Goal: Task Accomplishment & Management: Complete application form

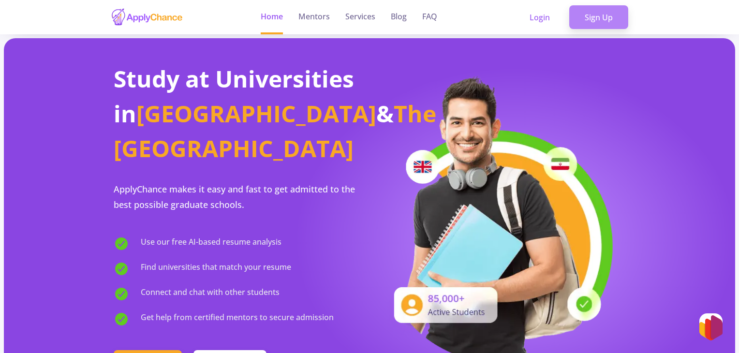
click at [599, 13] on link "Sign Up" at bounding box center [599, 17] width 59 height 24
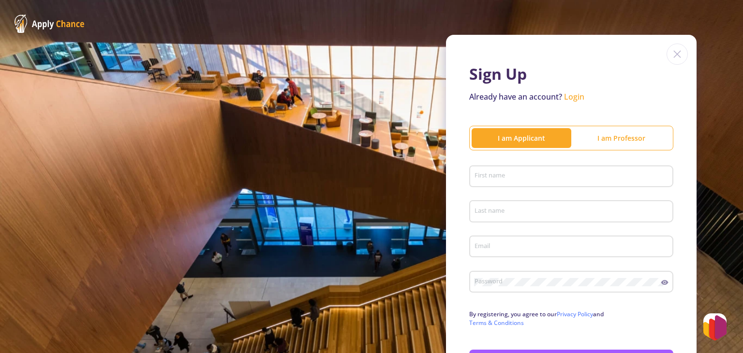
scroll to position [75, 0]
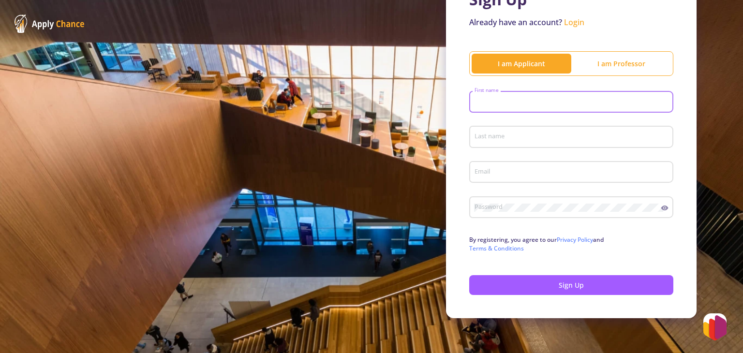
click at [482, 103] on input "First name" at bounding box center [572, 102] width 197 height 9
type input "s"
type input "Shima"
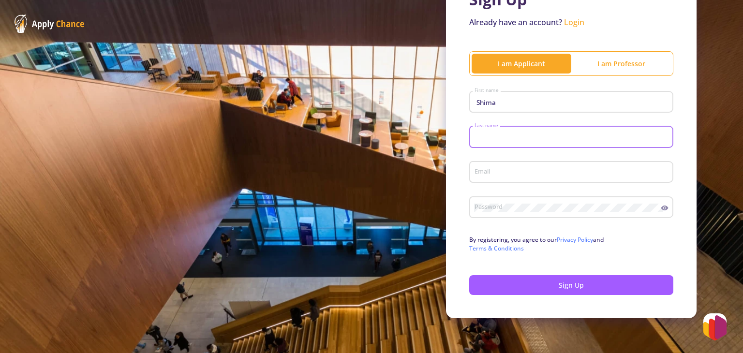
click at [485, 136] on input "Last name" at bounding box center [572, 137] width 197 height 9
type input "[PERSON_NAME]"
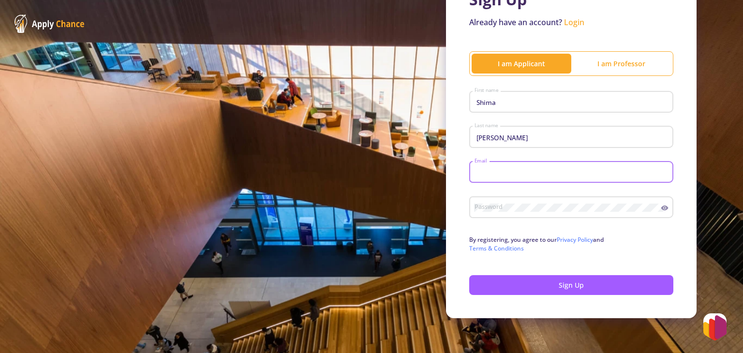
click at [481, 171] on input "Email" at bounding box center [572, 172] width 197 height 9
type input "[EMAIL_ADDRESS][DOMAIN_NAME]"
click at [492, 212] on div "Password" at bounding box center [567, 205] width 187 height 25
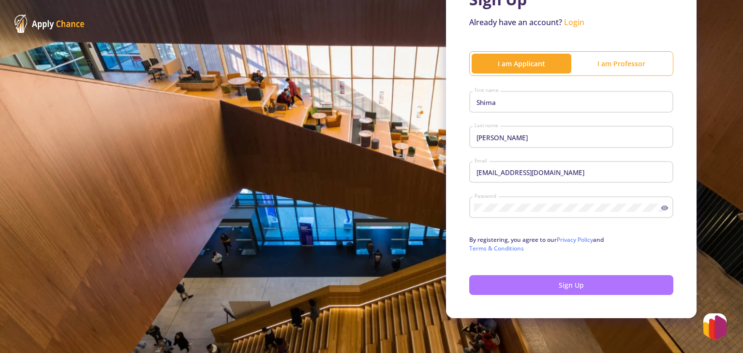
click at [533, 284] on button "Sign Up" at bounding box center [571, 285] width 204 height 20
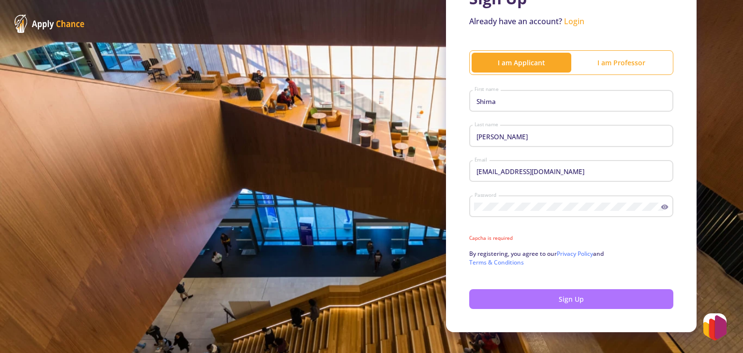
click at [556, 304] on button "Sign Up" at bounding box center [571, 299] width 204 height 20
click at [552, 297] on button "Sign Up" at bounding box center [571, 299] width 204 height 20
click at [525, 298] on button "Sign Up" at bounding box center [571, 299] width 204 height 20
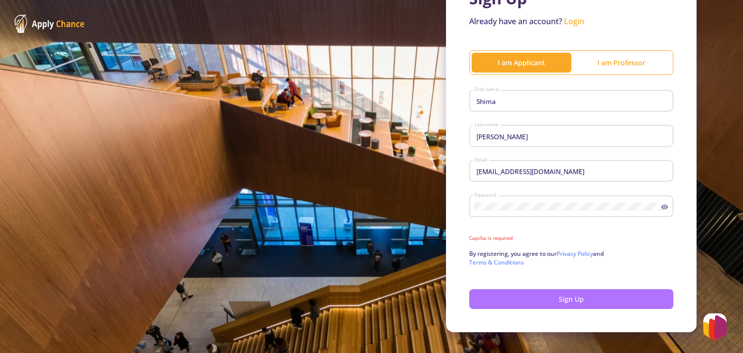
click at [546, 301] on button "Sign Up" at bounding box center [571, 299] width 204 height 20
click at [557, 300] on button "Sign Up" at bounding box center [571, 299] width 204 height 20
click at [561, 303] on button "Sign Up" at bounding box center [571, 299] width 204 height 20
click at [523, 308] on button "Sign Up" at bounding box center [571, 299] width 204 height 20
click at [561, 296] on button "Sign Up" at bounding box center [571, 299] width 204 height 20
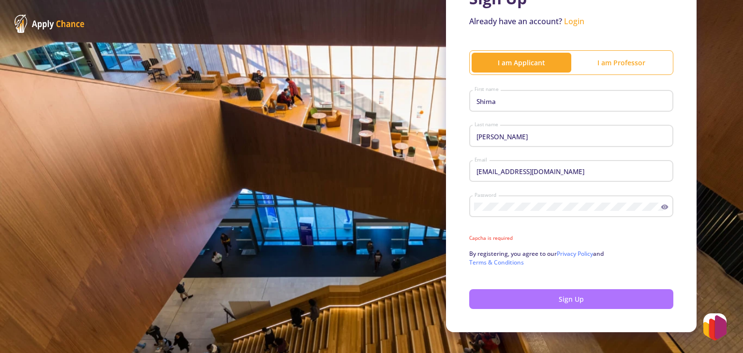
click at [559, 299] on button "Sign Up" at bounding box center [571, 299] width 204 height 20
click at [594, 66] on div "I am Professor" at bounding box center [622, 63] width 100 height 10
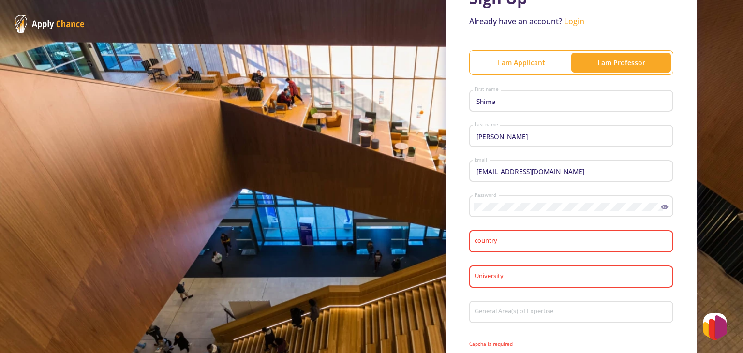
click at [527, 65] on div "I am Applicant" at bounding box center [522, 63] width 100 height 10
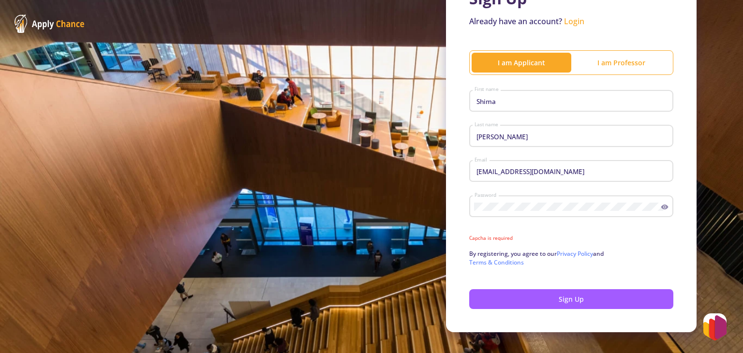
click at [662, 208] on icon at bounding box center [665, 207] width 8 height 8
drag, startPoint x: 509, startPoint y: 240, endPoint x: 444, endPoint y: 242, distance: 64.9
click at [446, 242] on div "Sign Up Already have an account? Login I am Applicant I am [PERSON_NAME] First …" at bounding box center [571, 145] width 251 height 373
copy mat-error "Capcha is required"
click at [551, 298] on button "Sign Up" at bounding box center [571, 299] width 204 height 20
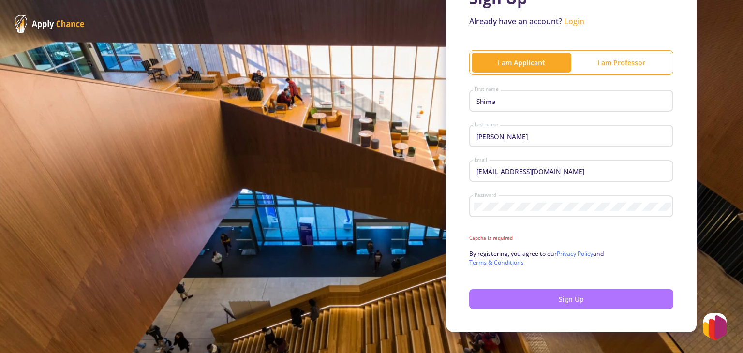
click at [527, 302] on button "Sign Up" at bounding box center [571, 299] width 204 height 20
click at [339, 217] on div "Sign Up Already have an account? Login I am Applicant I am [PERSON_NAME] First …" at bounding box center [371, 146] width 743 height 443
click at [561, 293] on button "Sign Up" at bounding box center [571, 299] width 204 height 20
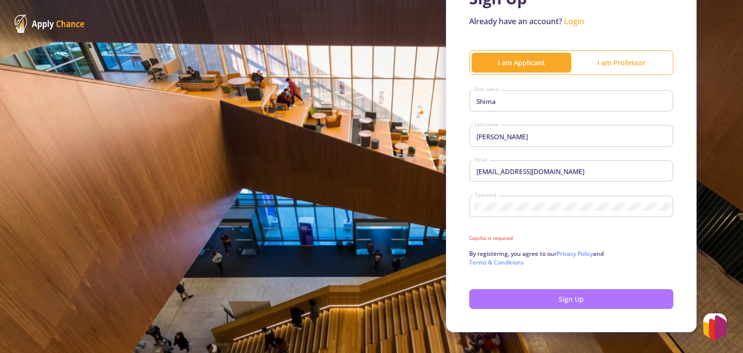
click at [561, 293] on button "Sign Up" at bounding box center [571, 299] width 204 height 20
click at [605, 60] on div "I am Professor" at bounding box center [622, 63] width 100 height 10
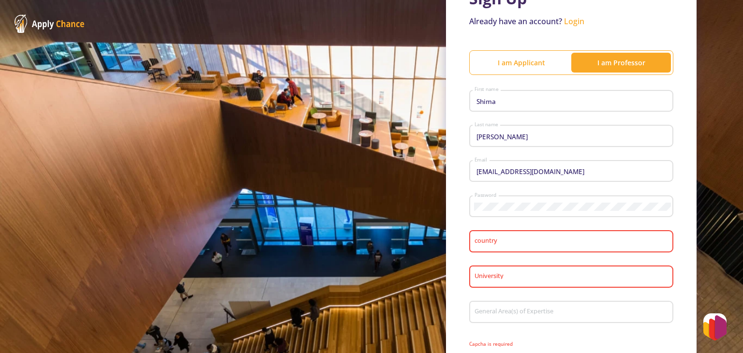
click at [531, 60] on div "I am Applicant" at bounding box center [522, 63] width 100 height 10
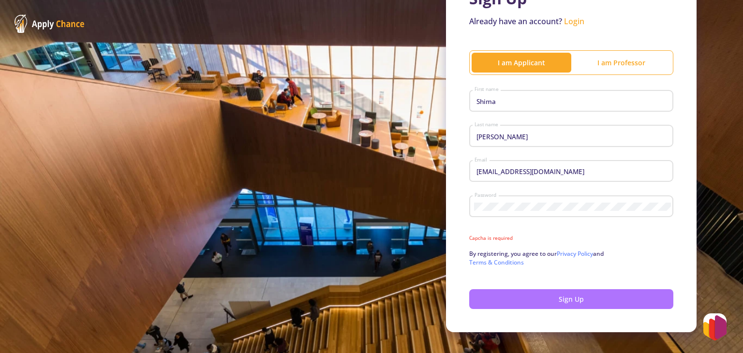
click at [554, 297] on button "Sign Up" at bounding box center [571, 299] width 204 height 20
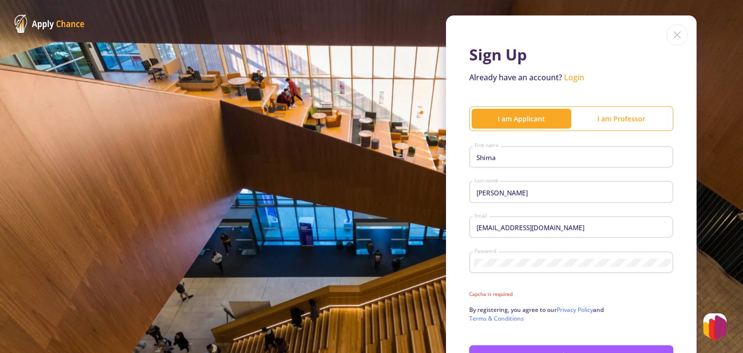
scroll to position [0, 0]
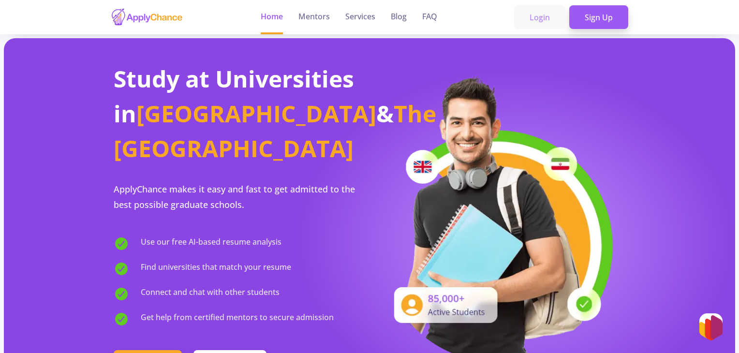
click at [540, 11] on link "Login" at bounding box center [539, 17] width 51 height 24
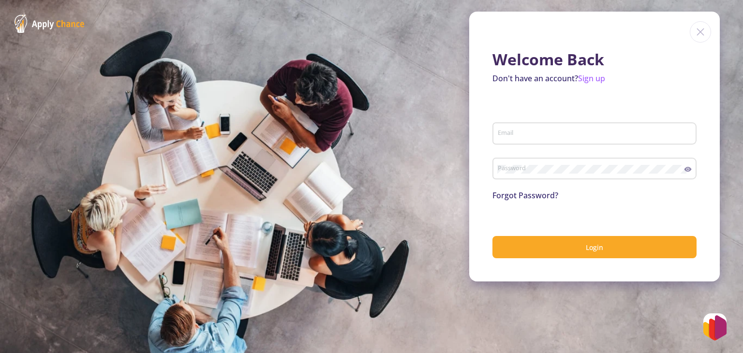
type input "[EMAIL_ADDRESS][DOMAIN_NAME]"
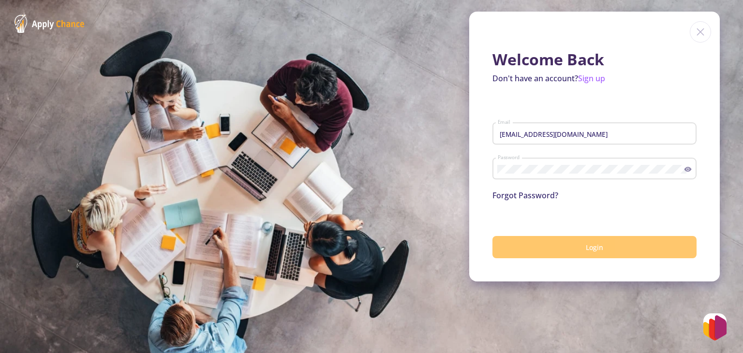
click at [578, 250] on button "Login" at bounding box center [595, 247] width 204 height 23
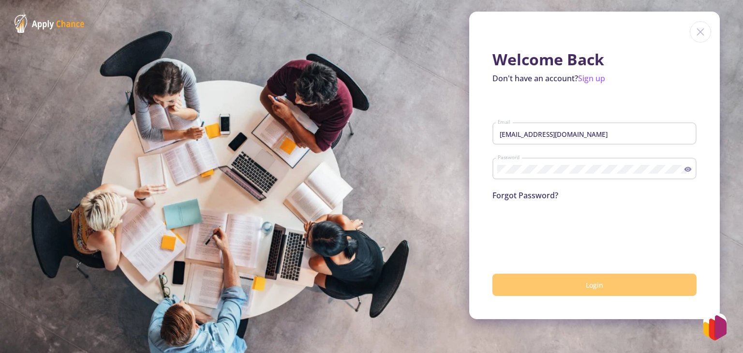
click at [598, 295] on button "Login" at bounding box center [595, 285] width 204 height 23
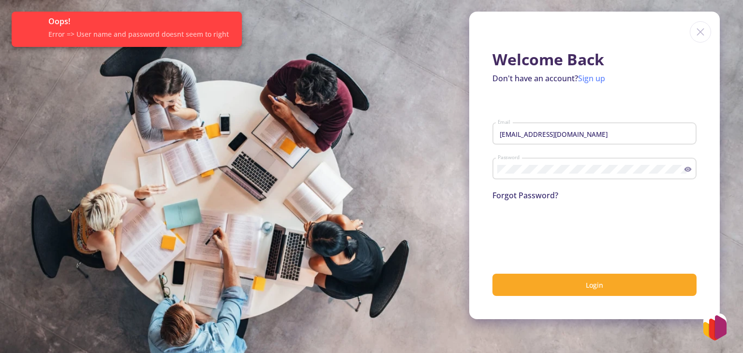
click at [596, 78] on link "Sign up" at bounding box center [591, 78] width 27 height 11
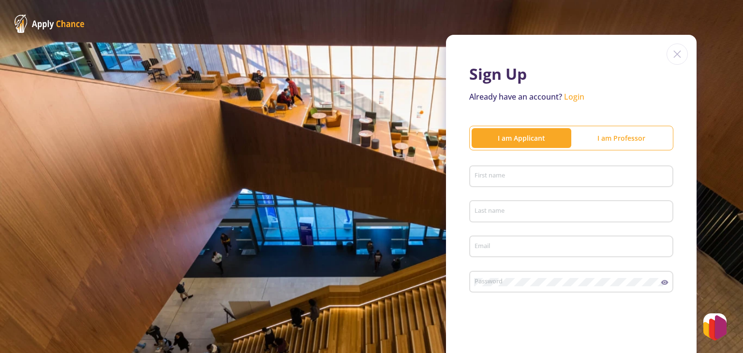
type input "[EMAIL_ADDRESS][DOMAIN_NAME]"
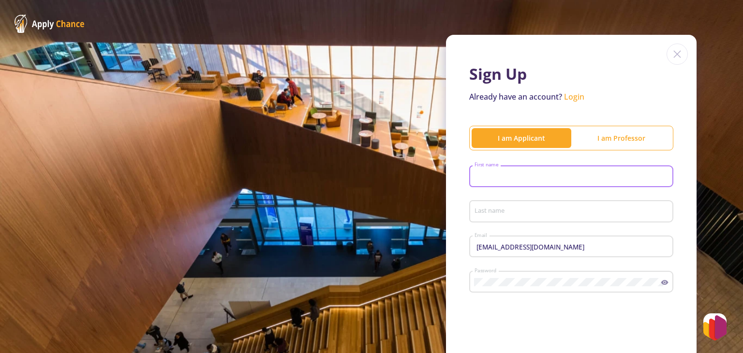
click at [524, 174] on input "First name" at bounding box center [572, 177] width 197 height 9
type input "Shima"
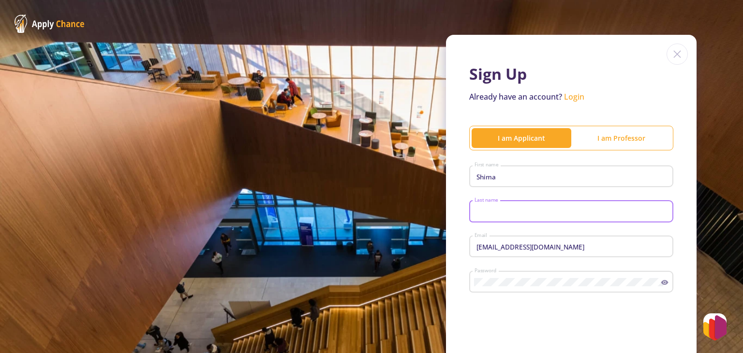
click at [507, 216] on input "Last name" at bounding box center [572, 212] width 197 height 9
type input "[PERSON_NAME]"
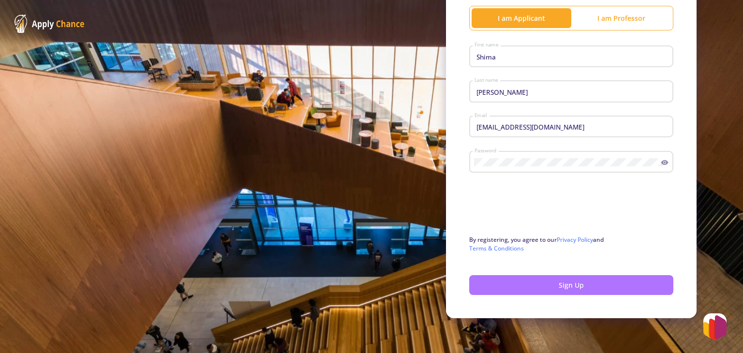
click at [543, 280] on button "Sign Up" at bounding box center [571, 285] width 204 height 20
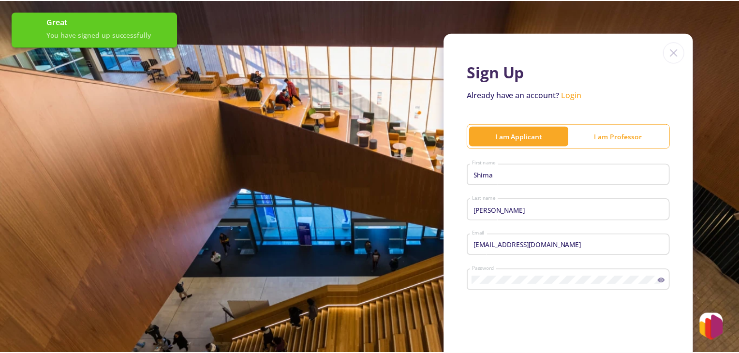
scroll to position [0, 0]
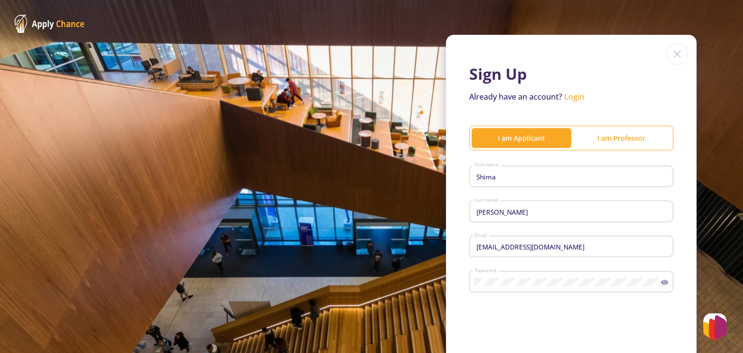
click at [571, 98] on link "Login" at bounding box center [574, 96] width 20 height 11
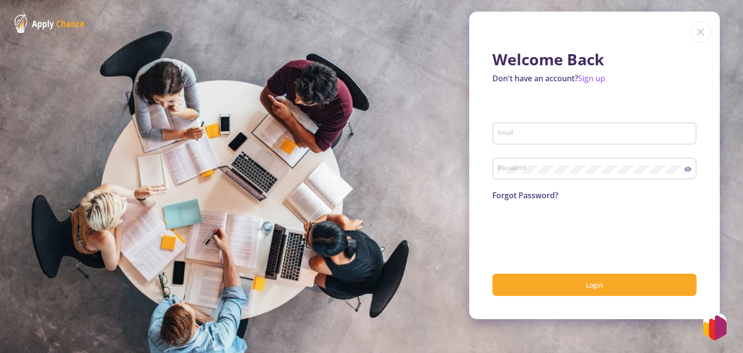
type input "[EMAIL_ADDRESS][DOMAIN_NAME]"
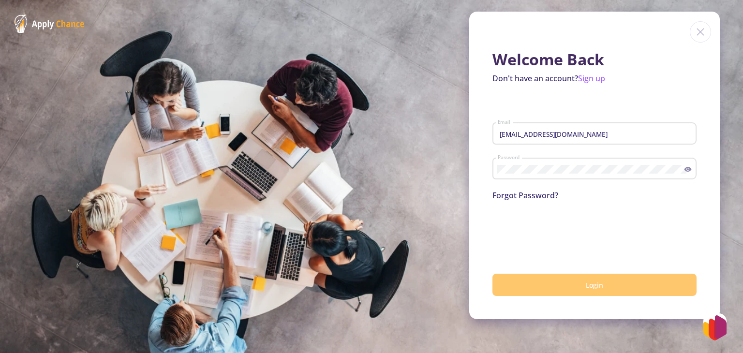
click at [598, 283] on span "Login" at bounding box center [594, 285] width 17 height 9
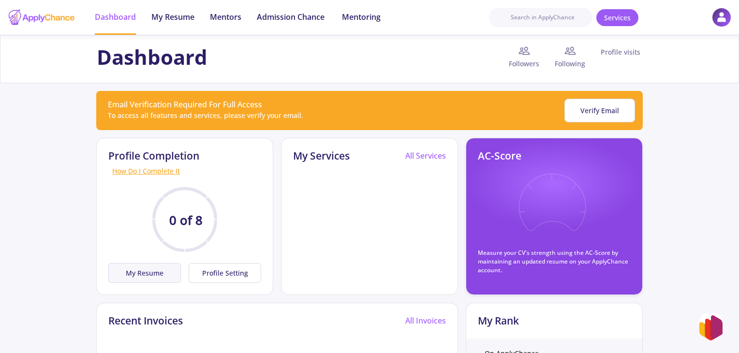
click at [156, 273] on button "My Resume" at bounding box center [144, 273] width 73 height 20
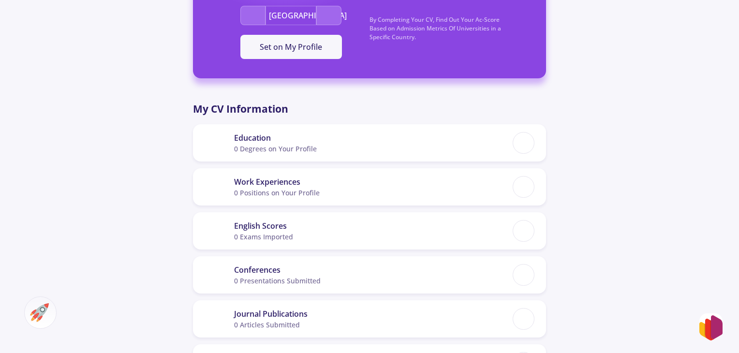
scroll to position [362, 0]
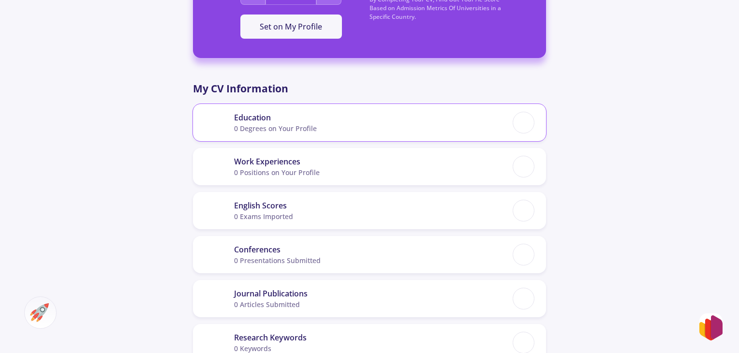
click at [255, 131] on div "0 Degrees on Your Profile" at bounding box center [275, 128] width 83 height 10
click at [253, 121] on div "Education" at bounding box center [275, 118] width 83 height 12
click at [411, 74] on div "[PERSON_NAME] 0 Followers 0 Following 151 AC-Score Fragile By Completing Your C…" at bounding box center [369, 134] width 353 height 899
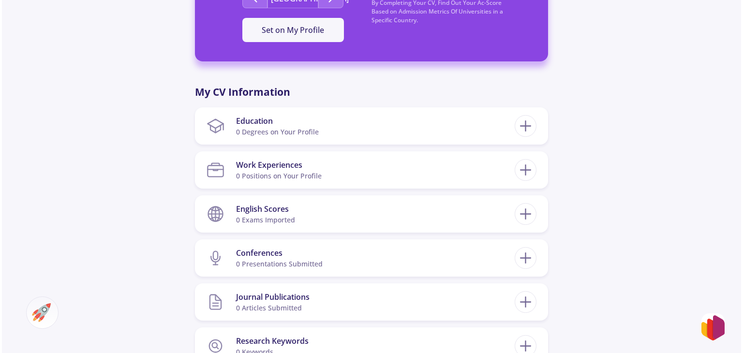
scroll to position [372, 0]
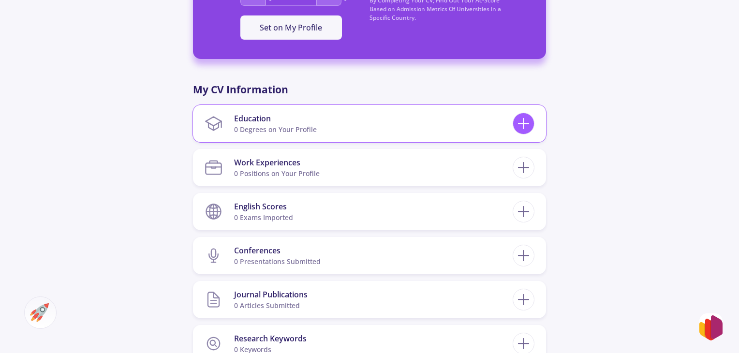
click at [528, 121] on icon at bounding box center [524, 124] width 18 height 18
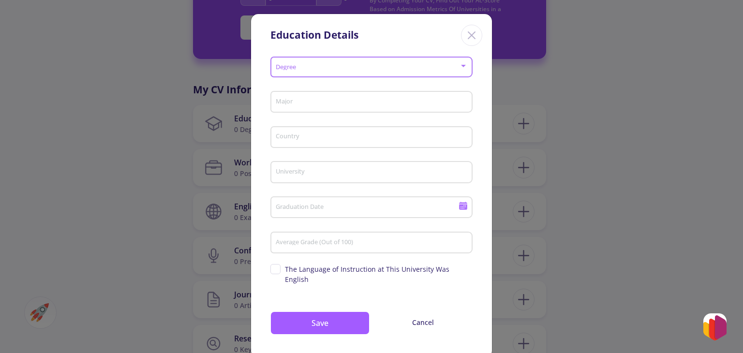
click at [316, 65] on span at bounding box center [369, 67] width 182 height 7
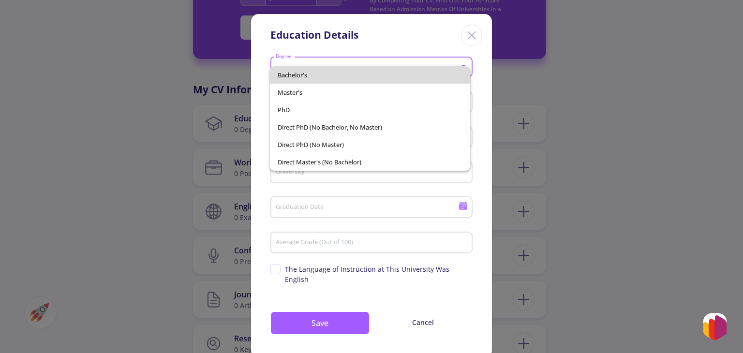
click at [309, 75] on span "Bachelor's" at bounding box center [370, 74] width 184 height 17
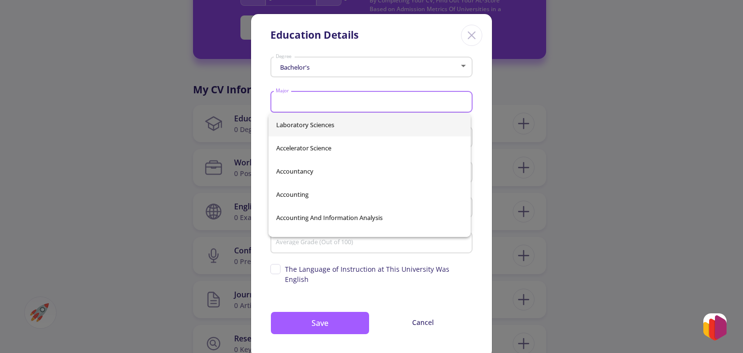
click at [307, 100] on input "Major" at bounding box center [373, 102] width 196 height 9
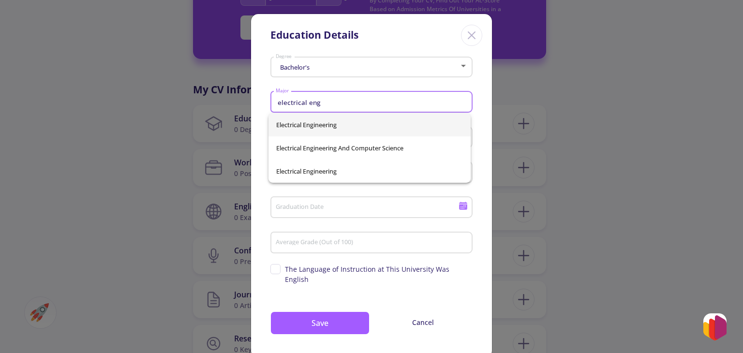
type input "electrical eng"
click at [310, 123] on div "Electrical Engineering Electrical Engineering And Computer Science Electrical E…" at bounding box center [370, 148] width 202 height 70
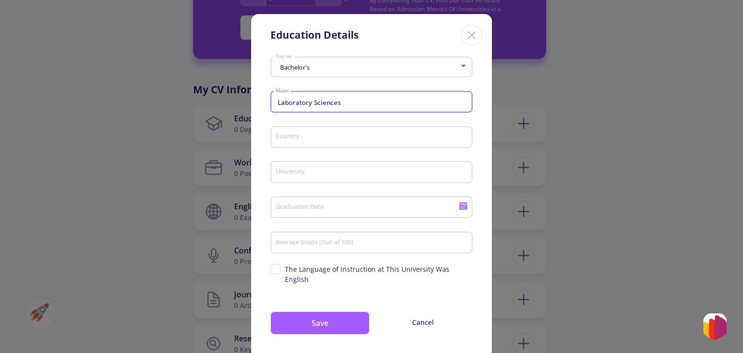
click at [343, 104] on input "Laboratory Sciences" at bounding box center [373, 102] width 196 height 9
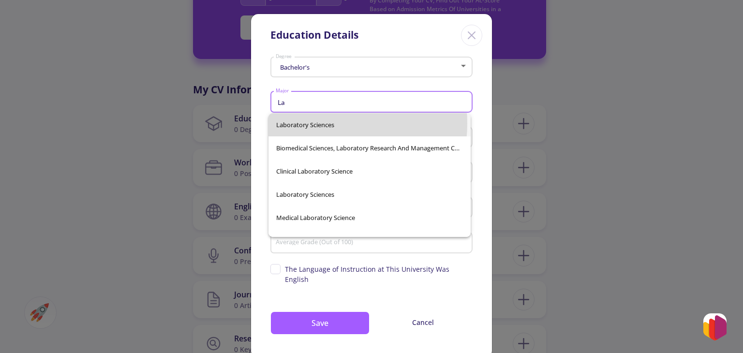
type input "L"
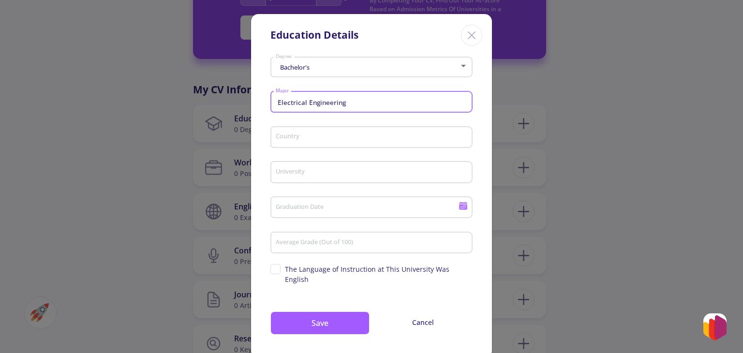
type input "Electrical Engineering"
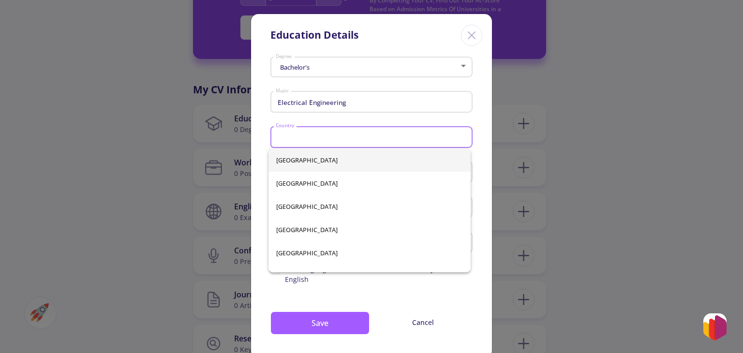
click at [306, 134] on input "Country" at bounding box center [373, 138] width 196 height 9
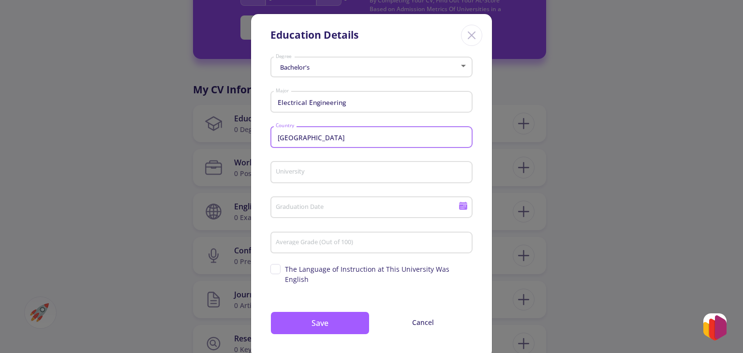
type input "[GEOGRAPHIC_DATA]"
click at [296, 178] on div "University" at bounding box center [371, 170] width 193 height 25
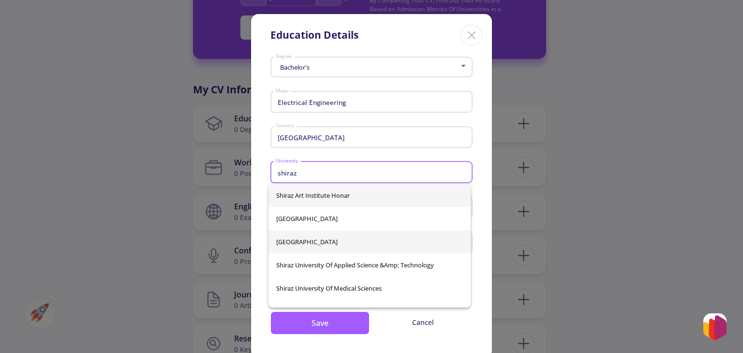
type input "shiraz"
click at [299, 238] on div "Shiraz [GEOGRAPHIC_DATA] [GEOGRAPHIC_DATA] [GEOGRAPHIC_DATA] Shiraz [GEOGRAPHIC…" at bounding box center [370, 246] width 202 height 124
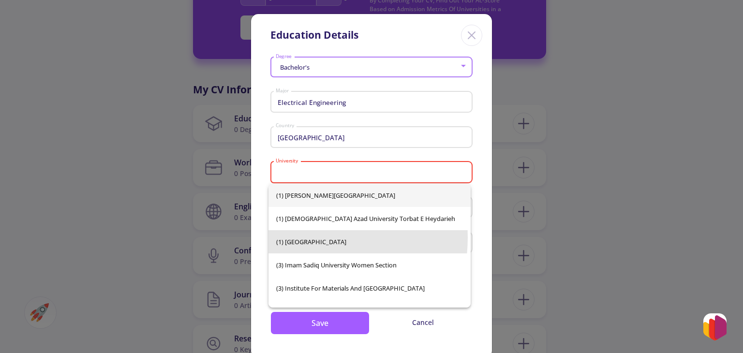
click at [299, 238] on span "(1) [GEOGRAPHIC_DATA]" at bounding box center [369, 241] width 187 height 23
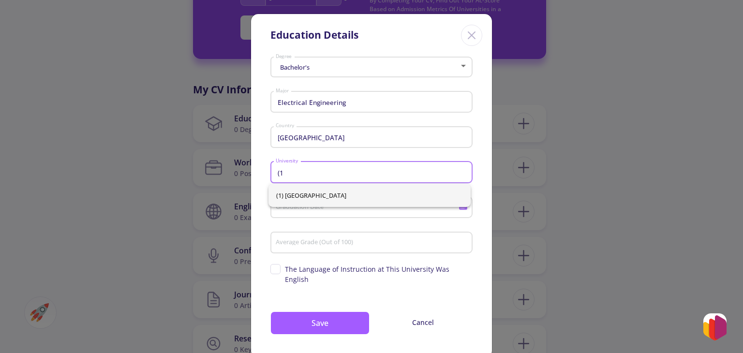
type input "("
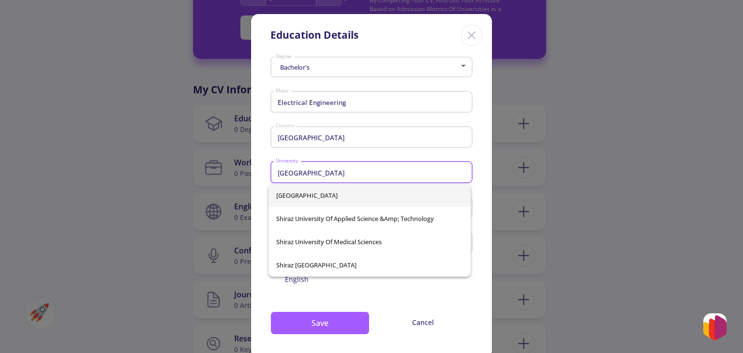
type input "[GEOGRAPHIC_DATA]"
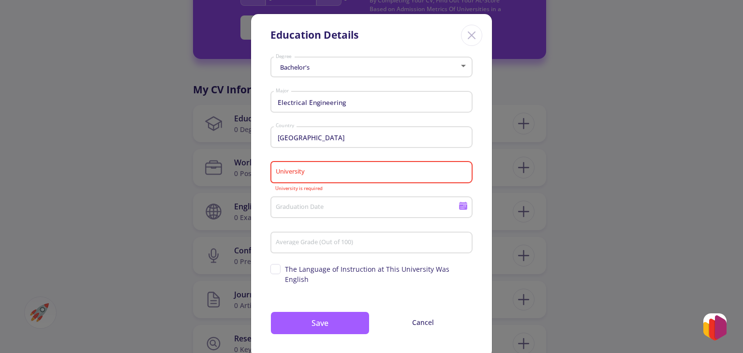
click at [319, 181] on div "University" at bounding box center [371, 170] width 193 height 25
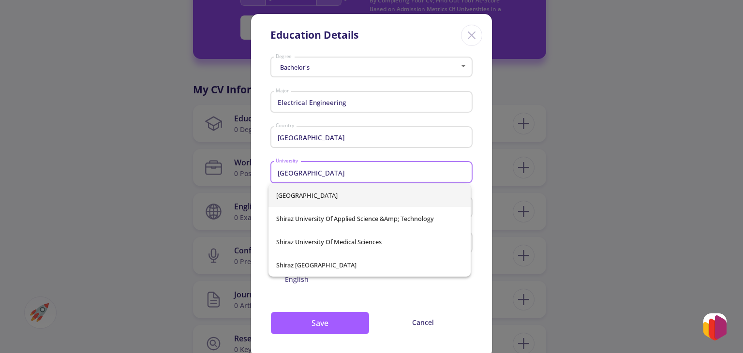
type input "[GEOGRAPHIC_DATA]"
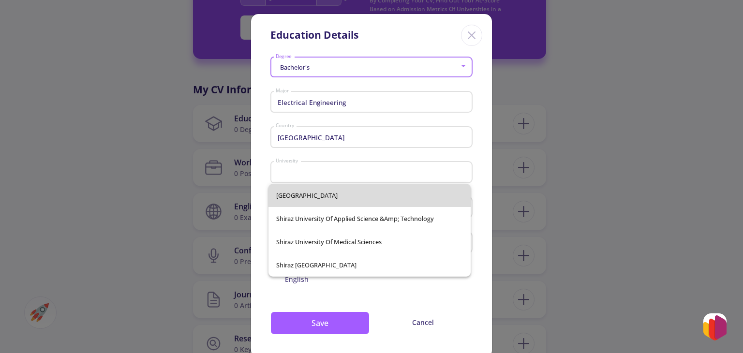
click at [305, 196] on div "[GEOGRAPHIC_DATA] Shiraz [GEOGRAPHIC_DATA] &amp; Technology Shiraz [GEOGRAPHIC_…" at bounding box center [370, 230] width 202 height 93
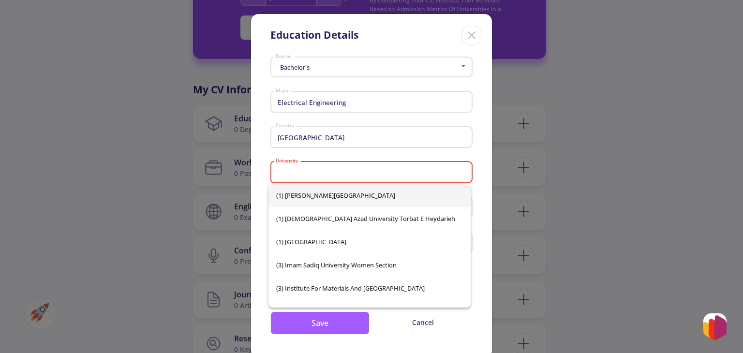
click at [324, 169] on input "University" at bounding box center [373, 172] width 196 height 9
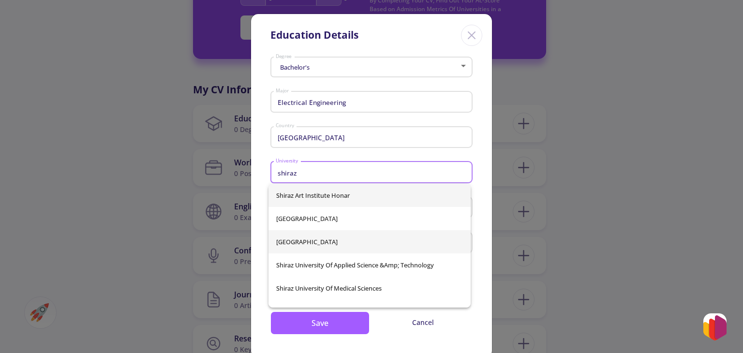
type input "shiraz"
click at [309, 241] on div "Shiraz [GEOGRAPHIC_DATA] [GEOGRAPHIC_DATA] [GEOGRAPHIC_DATA] Shiraz [GEOGRAPHIC…" at bounding box center [370, 246] width 202 height 124
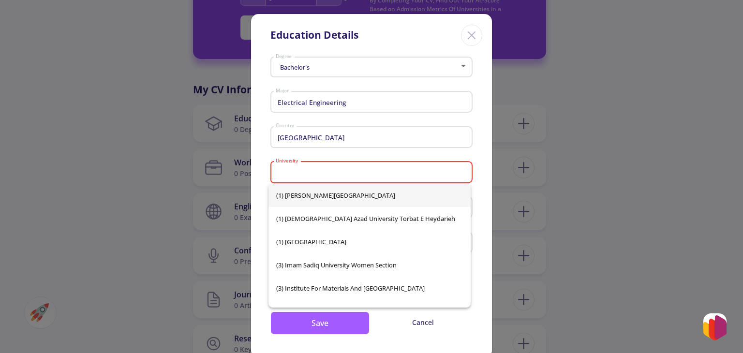
click at [355, 130] on div "Iran Country" at bounding box center [371, 135] width 193 height 25
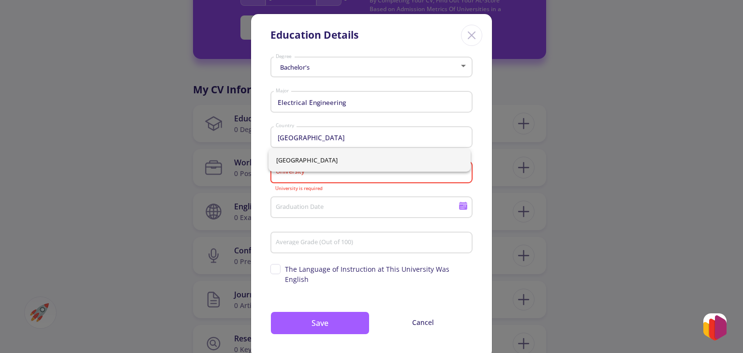
click at [319, 179] on div "University" at bounding box center [371, 170] width 193 height 25
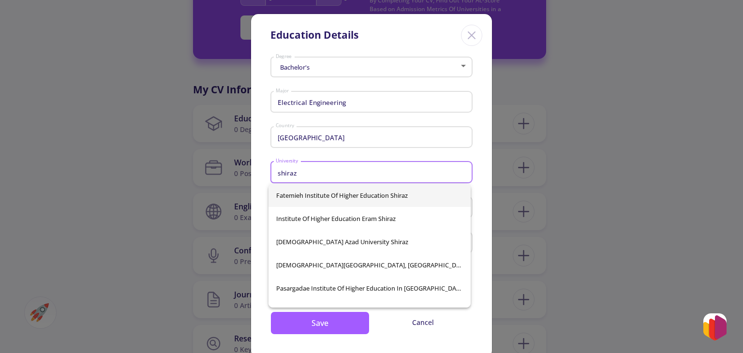
type input "shiraz"
click at [339, 194] on div "Fatemieh Institute of Higher Education Shiraz Institute of Higher Education Era…" at bounding box center [370, 246] width 202 height 124
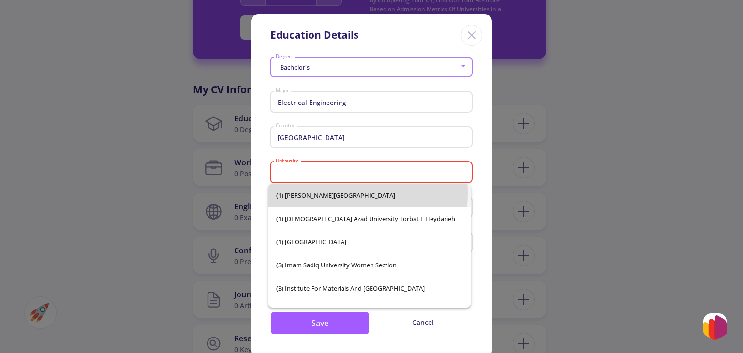
click at [339, 194] on span "(1) [PERSON_NAME][GEOGRAPHIC_DATA]" at bounding box center [369, 195] width 187 height 23
type input "(1) [PERSON_NAME][GEOGRAPHIC_DATA]"
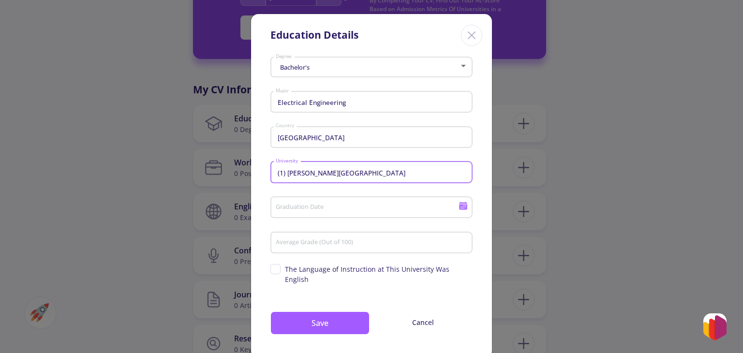
click at [374, 174] on input "(1) [PERSON_NAME][GEOGRAPHIC_DATA]" at bounding box center [373, 172] width 196 height 9
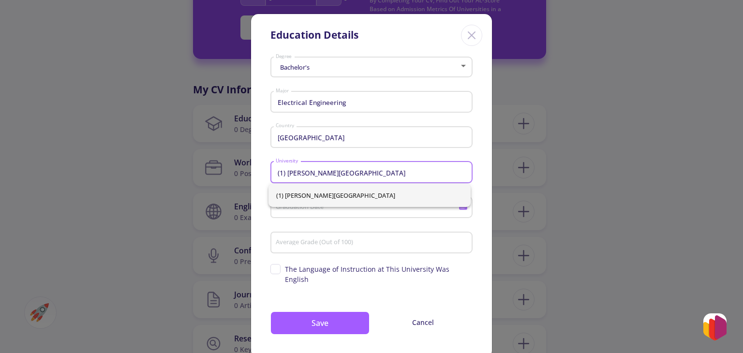
click at [374, 174] on input "(1) [PERSON_NAME][GEOGRAPHIC_DATA]" at bounding box center [373, 172] width 196 height 9
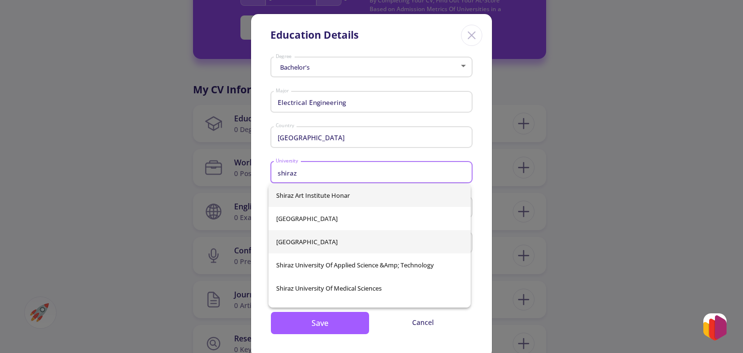
type input "shiraz"
click at [302, 238] on div "Shiraz [GEOGRAPHIC_DATA] [GEOGRAPHIC_DATA] [GEOGRAPHIC_DATA] Shiraz [GEOGRAPHIC…" at bounding box center [370, 246] width 202 height 124
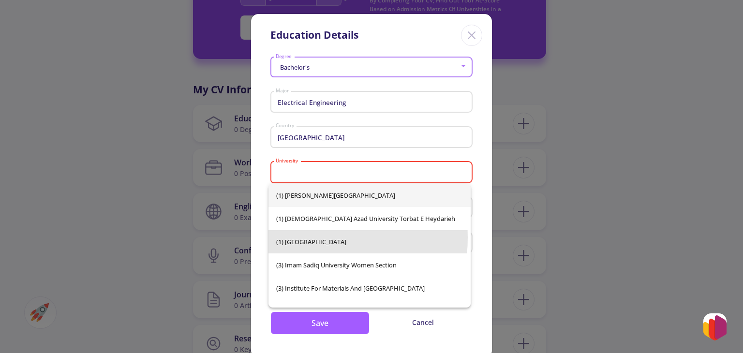
click at [302, 238] on span "(1) [GEOGRAPHIC_DATA]" at bounding box center [369, 241] width 187 height 23
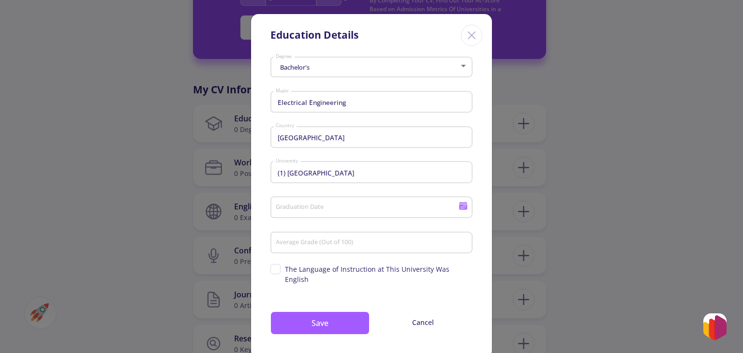
click at [302, 238] on div "Average Grade (Out of 100)" at bounding box center [371, 240] width 193 height 25
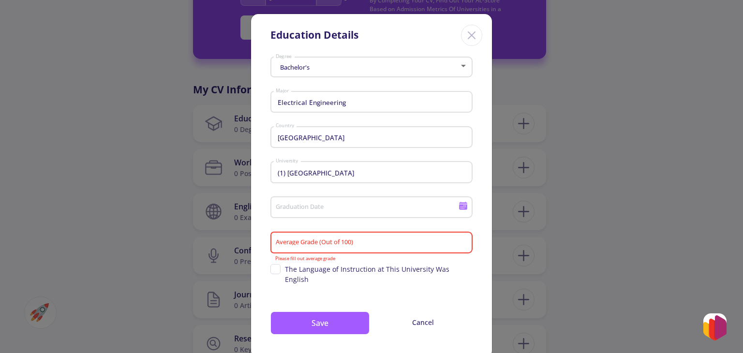
click at [389, 179] on div "(1) [GEOGRAPHIC_DATA]" at bounding box center [371, 170] width 193 height 25
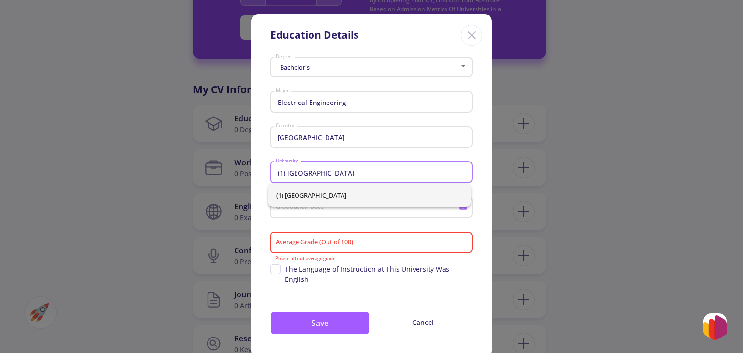
click at [277, 170] on input "(1) [GEOGRAPHIC_DATA]" at bounding box center [373, 172] width 196 height 9
click at [282, 170] on input "(1) [GEOGRAPHIC_DATA]" at bounding box center [373, 172] width 196 height 9
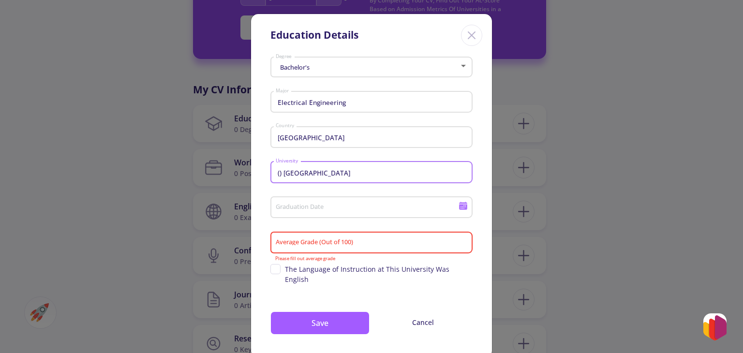
click at [279, 173] on input "() [GEOGRAPHIC_DATA]" at bounding box center [373, 172] width 196 height 9
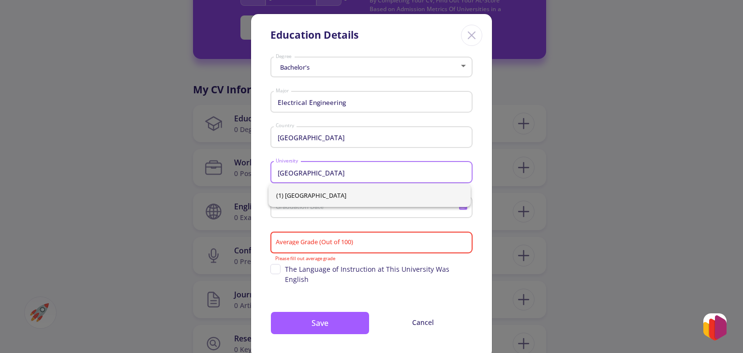
drag, startPoint x: 279, startPoint y: 173, endPoint x: 418, endPoint y: 175, distance: 139.4
click at [418, 175] on input "[GEOGRAPHIC_DATA]" at bounding box center [373, 172] width 196 height 9
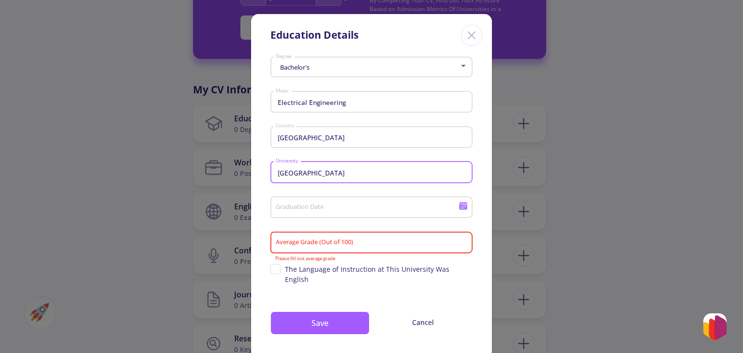
type input "[GEOGRAPHIC_DATA]"
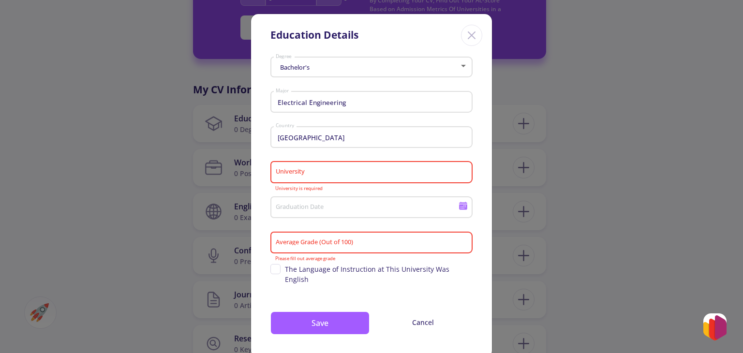
click at [326, 203] on div "Graduation Date" at bounding box center [367, 205] width 184 height 25
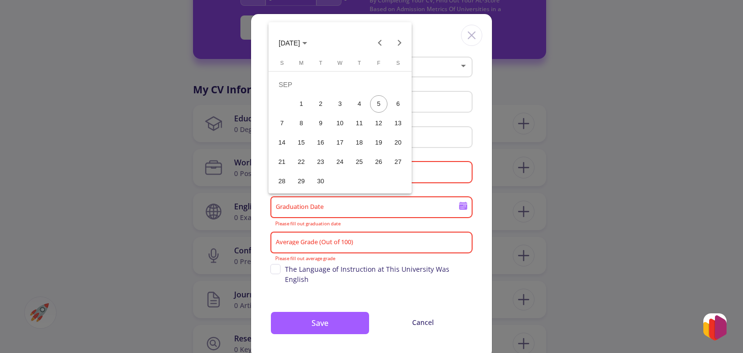
click at [430, 175] on div at bounding box center [371, 176] width 743 height 353
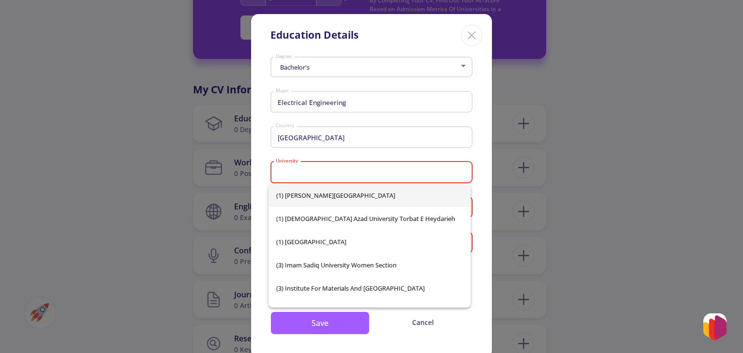
click at [422, 175] on input "University" at bounding box center [373, 172] width 196 height 9
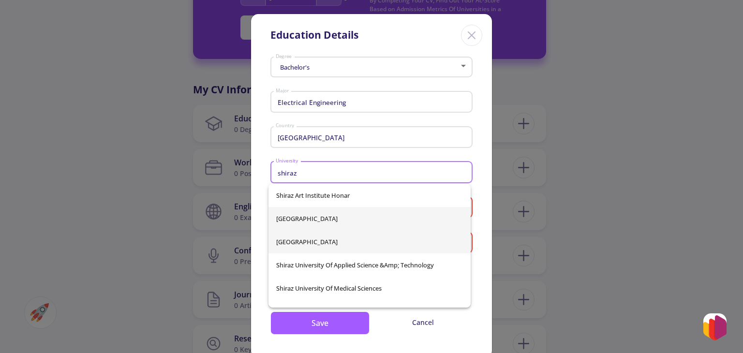
type input "shiraz"
click at [324, 240] on div "Shiraz [GEOGRAPHIC_DATA] [GEOGRAPHIC_DATA] [GEOGRAPHIC_DATA] Shiraz [GEOGRAPHIC…" at bounding box center [370, 246] width 202 height 124
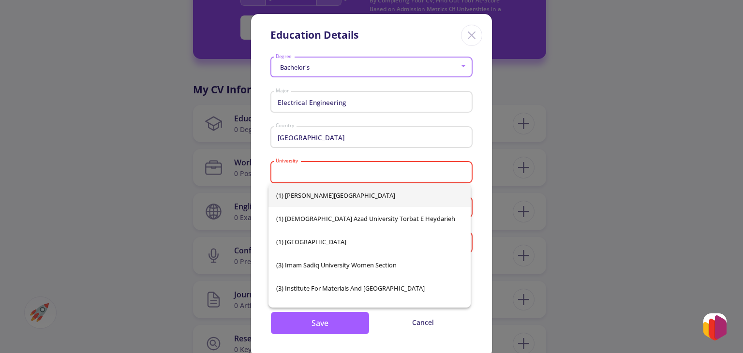
click at [304, 138] on input "[GEOGRAPHIC_DATA]" at bounding box center [373, 138] width 196 height 9
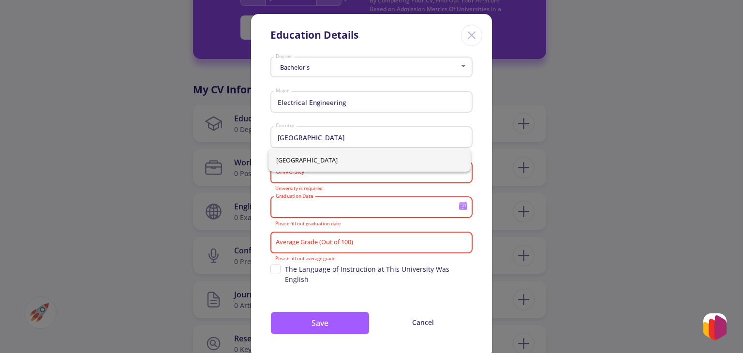
click at [327, 211] on input "Graduation Date" at bounding box center [368, 208] width 186 height 9
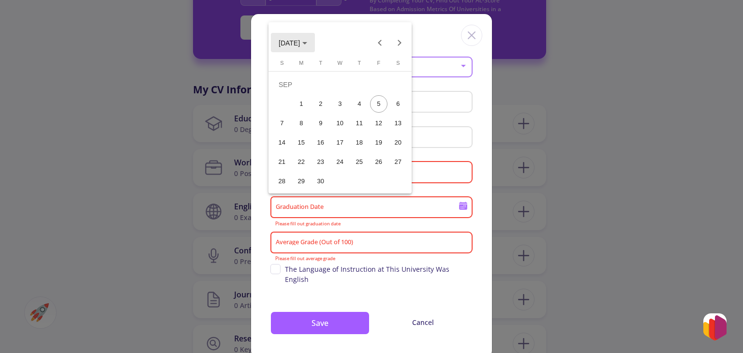
click at [307, 40] on span "[DATE]" at bounding box center [293, 43] width 29 height 8
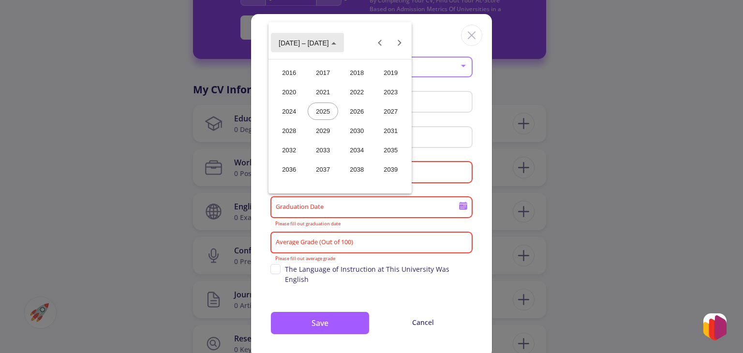
click at [312, 40] on span "[DATE] – [DATE]" at bounding box center [304, 43] width 50 height 8
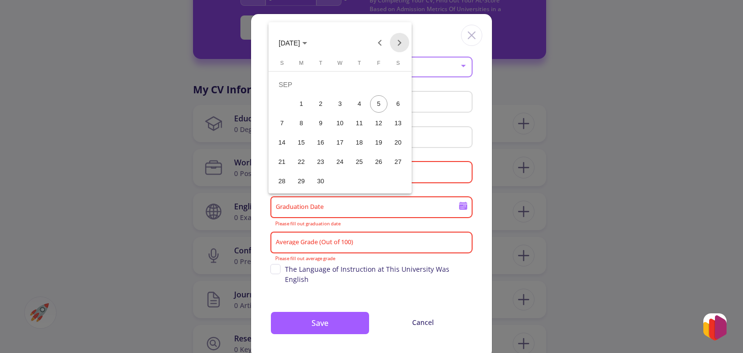
click at [401, 43] on button "Next month" at bounding box center [399, 42] width 19 height 19
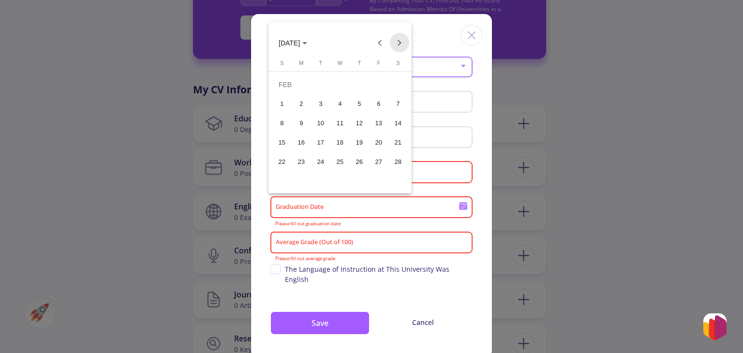
click at [401, 43] on button "Next month" at bounding box center [399, 42] width 19 height 19
drag, startPoint x: 401, startPoint y: 43, endPoint x: 387, endPoint y: 41, distance: 14.6
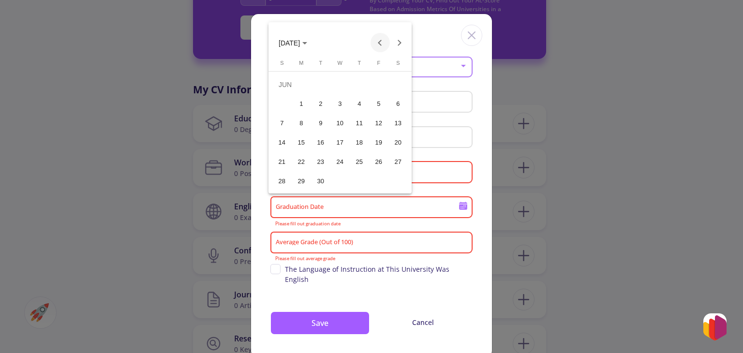
click at [387, 41] on div "[DATE]" at bounding box center [340, 42] width 138 height 19
click at [387, 41] on button "Previous month" at bounding box center [380, 42] width 19 height 19
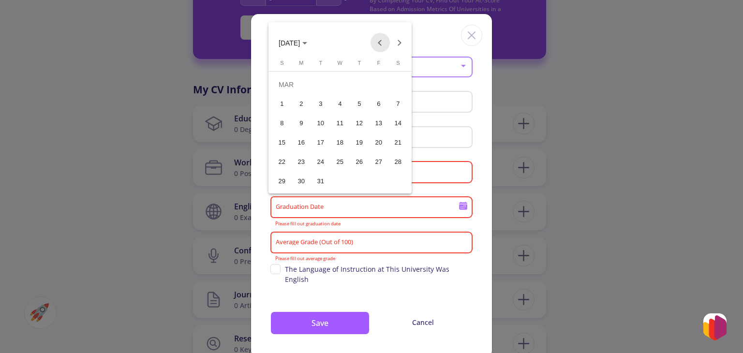
click at [387, 41] on button "Previous month" at bounding box center [380, 42] width 19 height 19
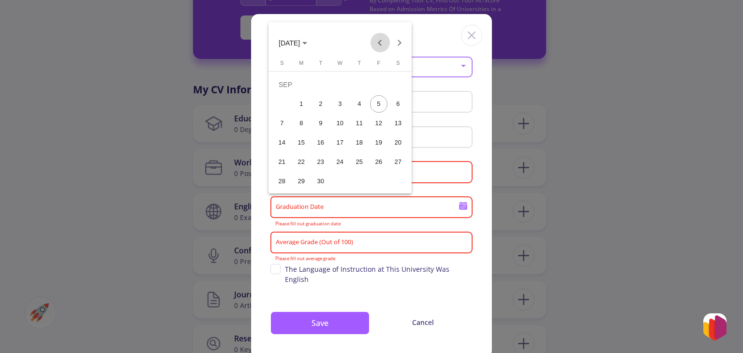
click at [387, 41] on button "Previous month" at bounding box center [380, 42] width 19 height 19
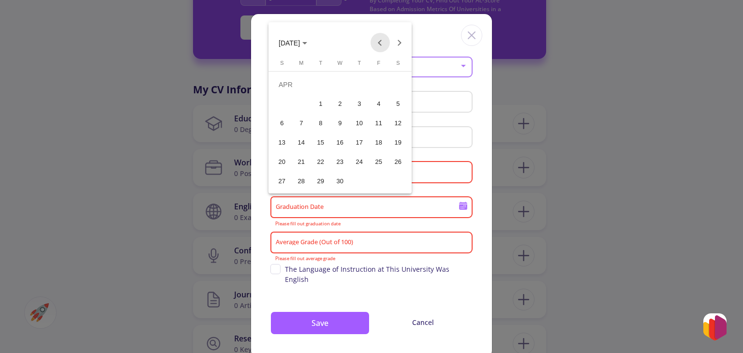
click at [387, 41] on button "Previous month" at bounding box center [380, 42] width 19 height 19
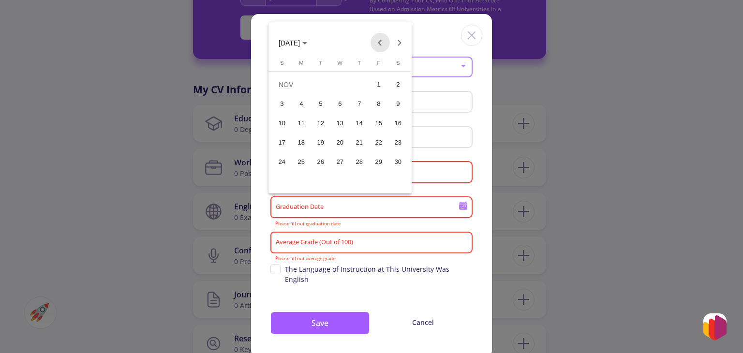
click at [387, 41] on button "Previous month" at bounding box center [380, 42] width 19 height 19
click at [403, 41] on button "Next month" at bounding box center [399, 42] width 19 height 19
click at [305, 134] on button "16" at bounding box center [301, 142] width 19 height 19
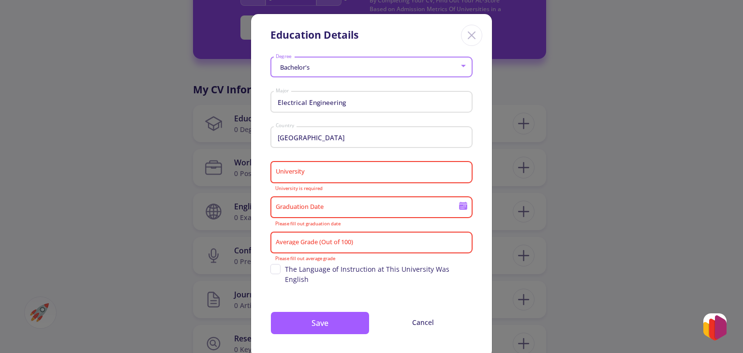
type input "[DATE]"
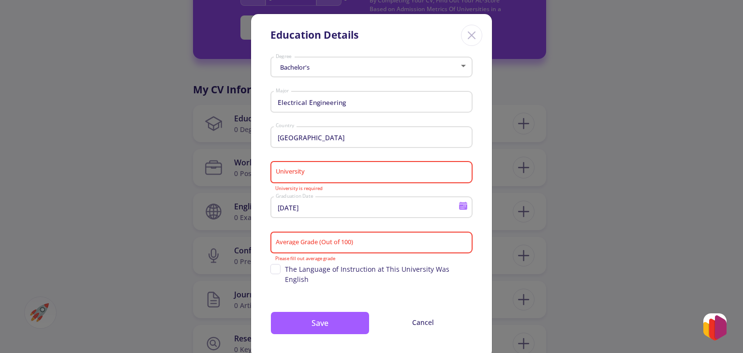
click at [323, 168] on div "University" at bounding box center [371, 170] width 193 height 25
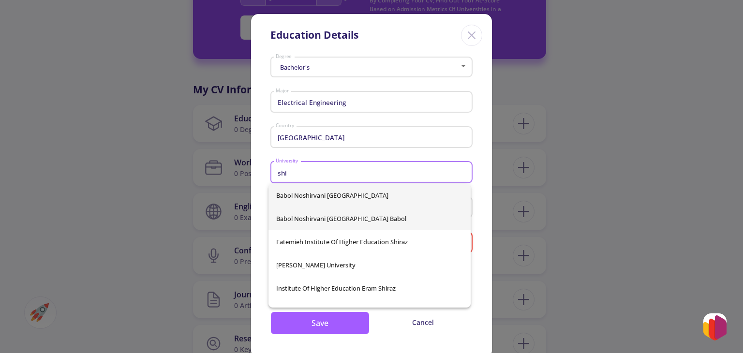
type input "shi"
click at [294, 219] on div "Babol Noshirvani [GEOGRAPHIC_DATA] Babol Noshirvani [GEOGRAPHIC_DATA] Babol [GE…" at bounding box center [370, 246] width 202 height 124
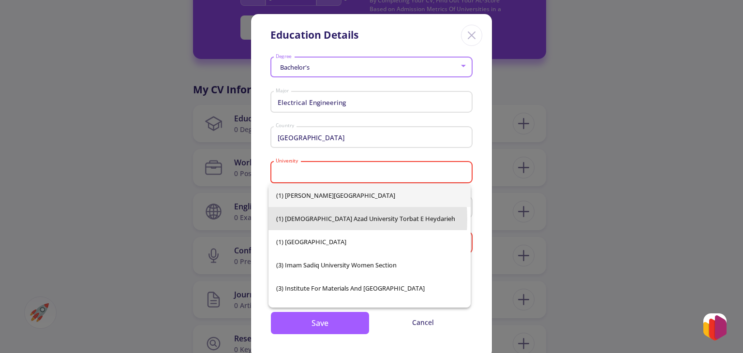
click at [294, 219] on span "(1) [DEMOGRAPHIC_DATA] Azad University Torbat e Heydarieh" at bounding box center [369, 218] width 187 height 23
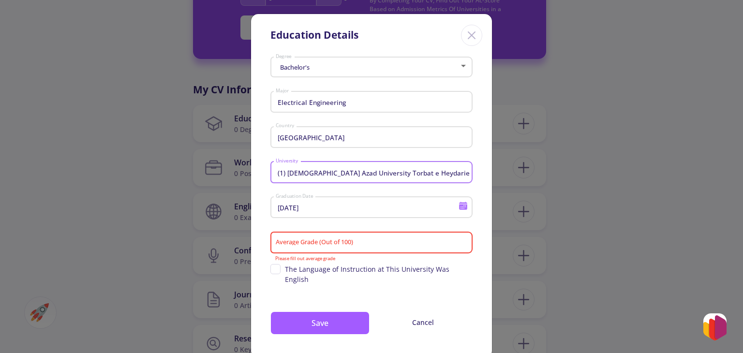
drag, startPoint x: 434, startPoint y: 171, endPoint x: 258, endPoint y: 168, distance: 175.2
click at [258, 168] on div "Bachelor's Degree Electrical Engineering Major Iran Country (1) [GEOGRAPHIC_DAT…" at bounding box center [371, 205] width 241 height 305
type input "\"
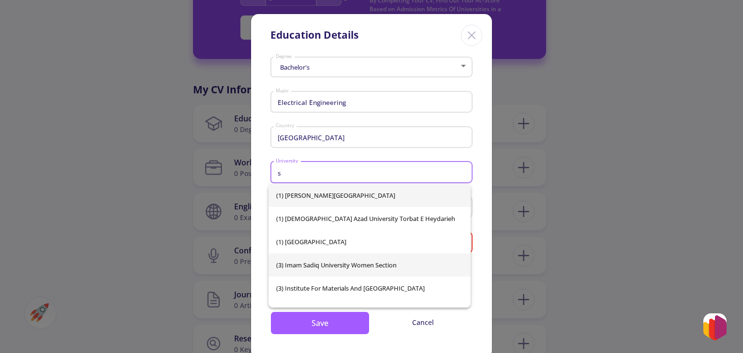
type input "s"
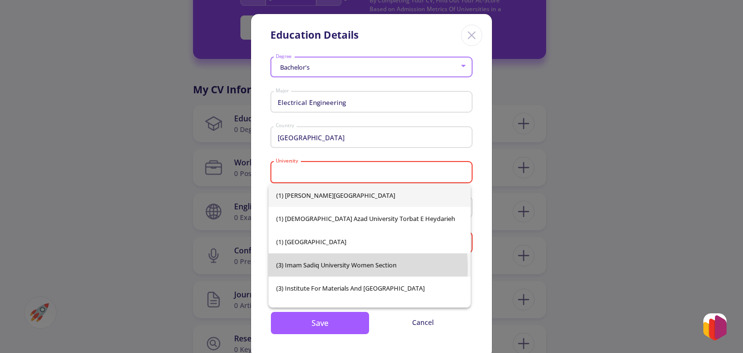
click at [313, 268] on span "(3) Imam Sadiq University Women Section" at bounding box center [369, 265] width 187 height 23
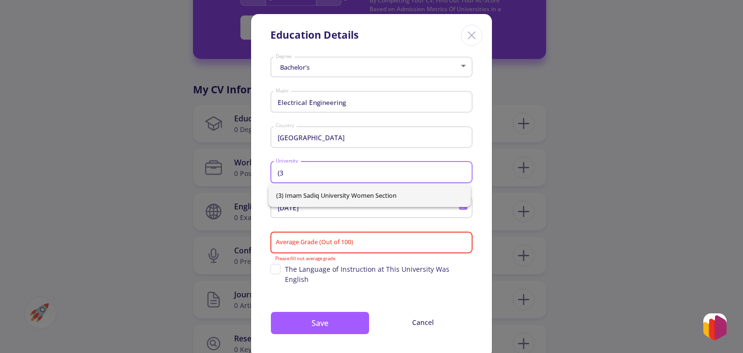
type input "("
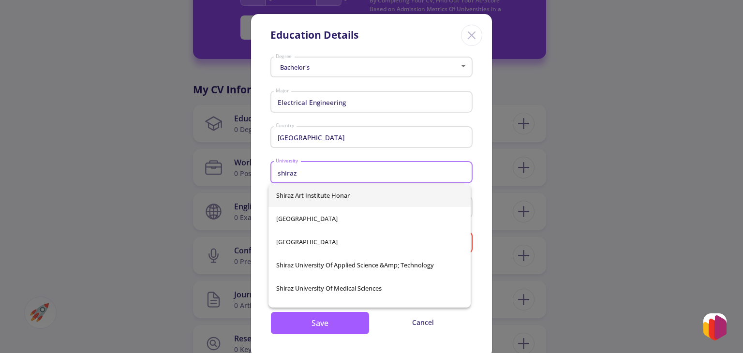
type input "shiraz"
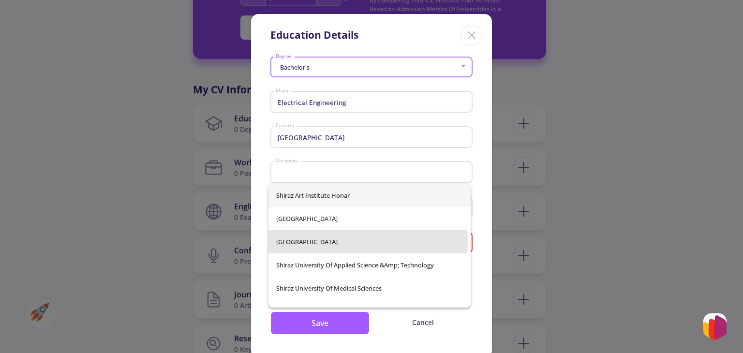
click at [353, 241] on div "Shiraz [GEOGRAPHIC_DATA] [GEOGRAPHIC_DATA] [GEOGRAPHIC_DATA] Shiraz [GEOGRAPHIC…" at bounding box center [370, 246] width 202 height 124
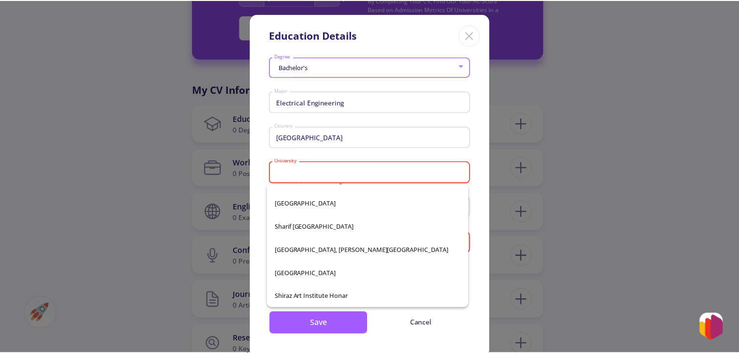
scroll to position [15523, 0]
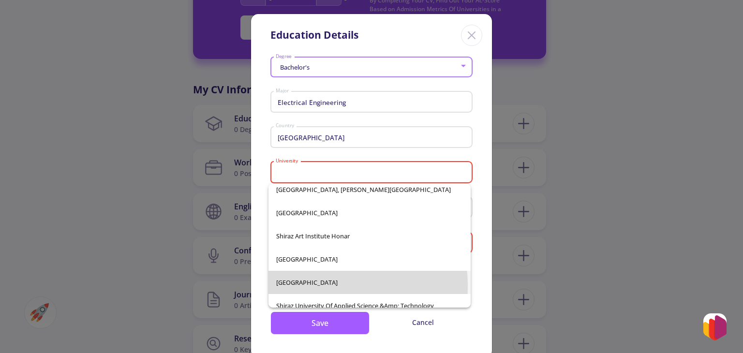
click at [286, 286] on span "[GEOGRAPHIC_DATA]" at bounding box center [369, 282] width 187 height 23
type input "[GEOGRAPHIC_DATA]"
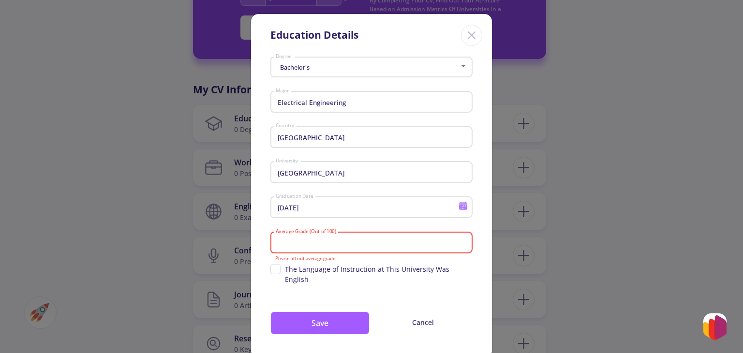
click at [358, 245] on input "Average Grade (Out of 100)" at bounding box center [373, 243] width 196 height 9
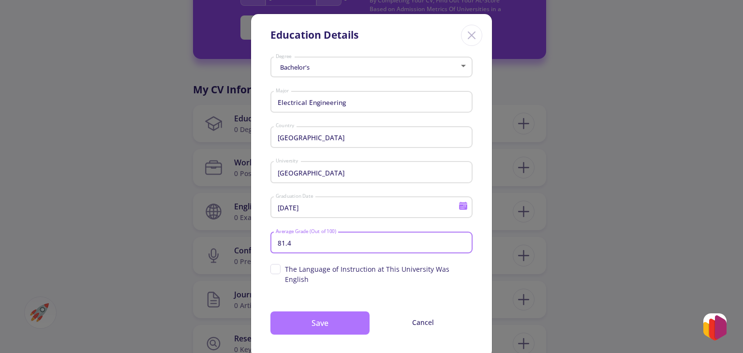
type input "81.4"
click at [301, 312] on button "Save" at bounding box center [320, 323] width 99 height 23
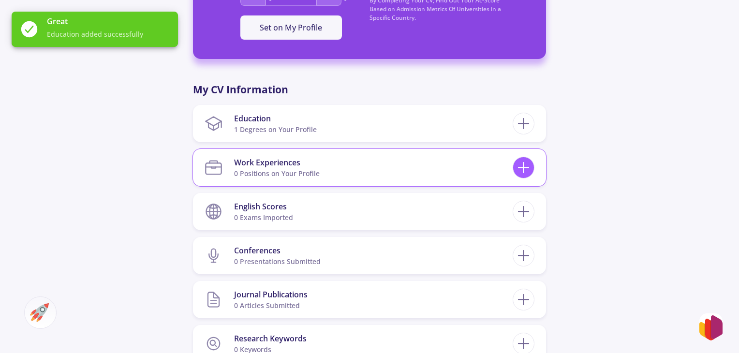
click at [527, 175] on icon at bounding box center [524, 168] width 18 height 18
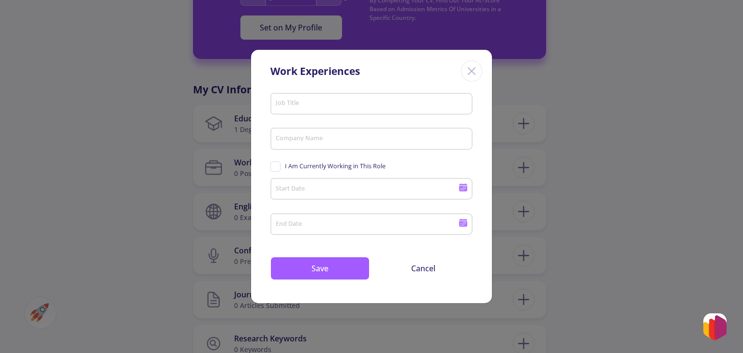
click at [474, 67] on icon "Close" at bounding box center [471, 70] width 15 height 15
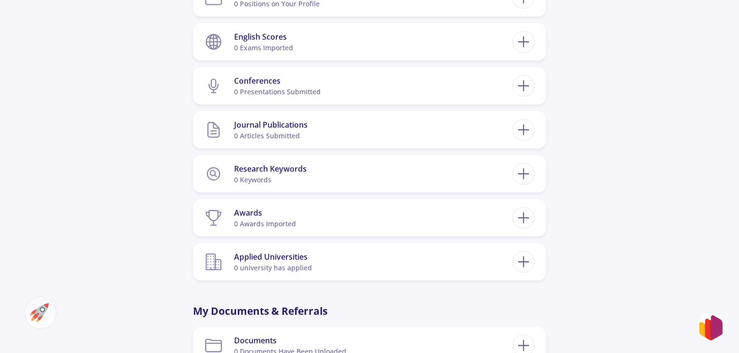
scroll to position [550, 0]
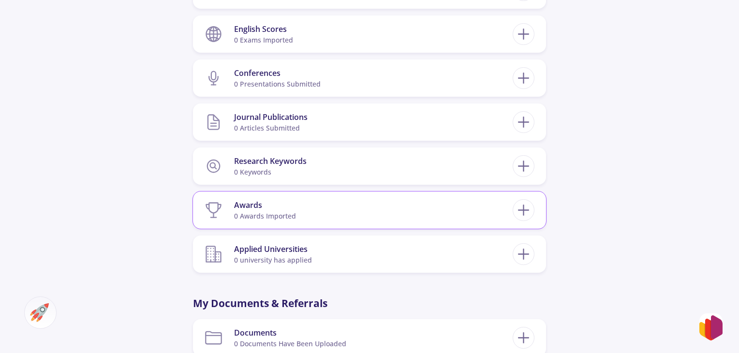
click at [485, 212] on section "Awards 0 awards imported" at bounding box center [359, 211] width 308 height 30
click at [527, 206] on icon at bounding box center [524, 210] width 18 height 18
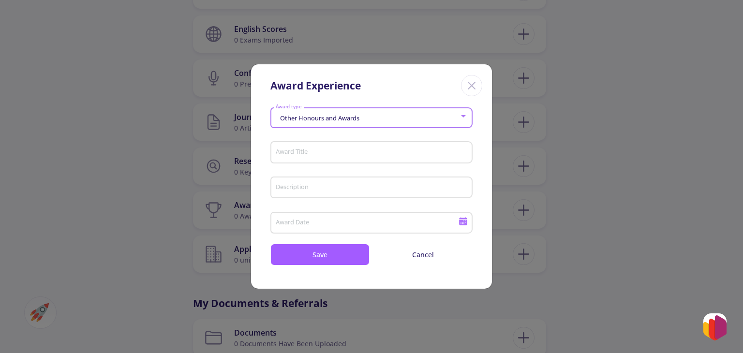
click at [348, 117] on span "Other Honours and Awards" at bounding box center [319, 118] width 82 height 9
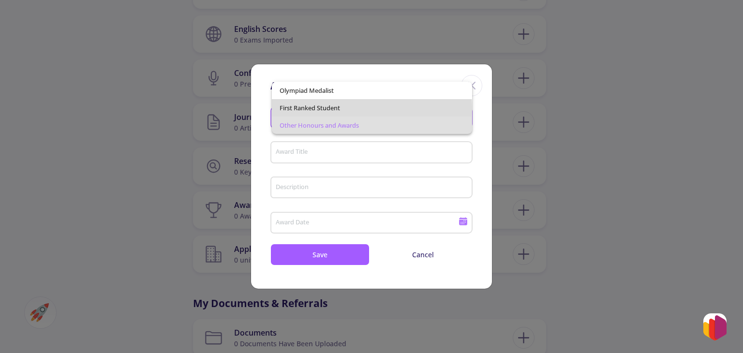
click at [321, 110] on span "First Ranked Student" at bounding box center [372, 107] width 184 height 17
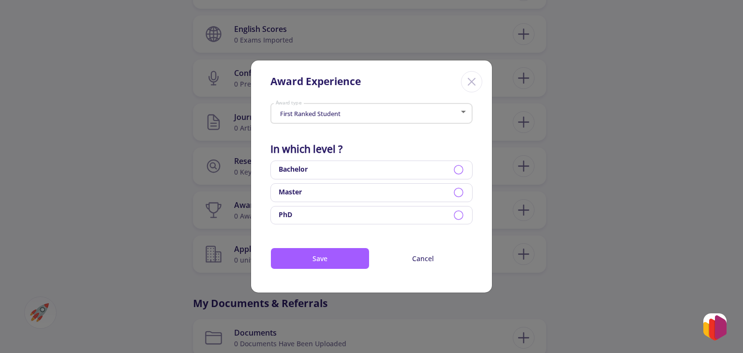
click at [460, 171] on icon at bounding box center [459, 170] width 12 height 12
click at [364, 119] on div "First Ranked Student Award type" at bounding box center [371, 112] width 193 height 24
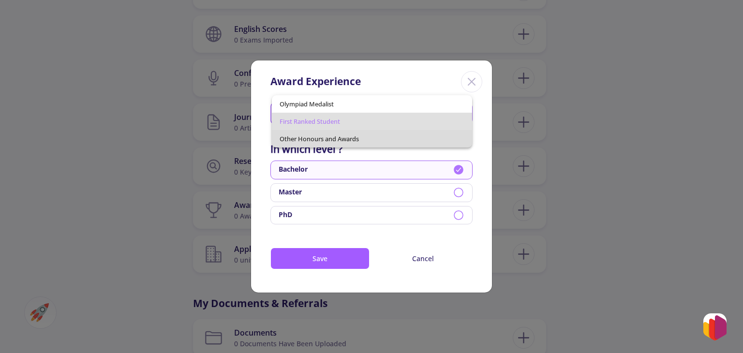
click at [360, 133] on span "Other Honours and Awards" at bounding box center [372, 138] width 184 height 17
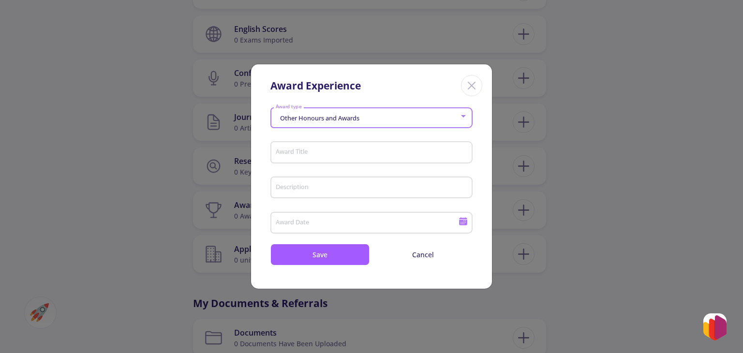
click at [329, 152] on input "Award Title" at bounding box center [373, 153] width 196 height 9
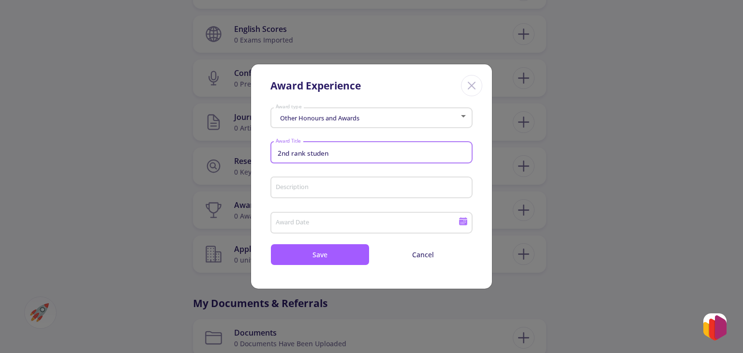
type input "2nd rank studen"
click at [349, 112] on div "Other Honours and Awards Award type" at bounding box center [371, 116] width 193 height 24
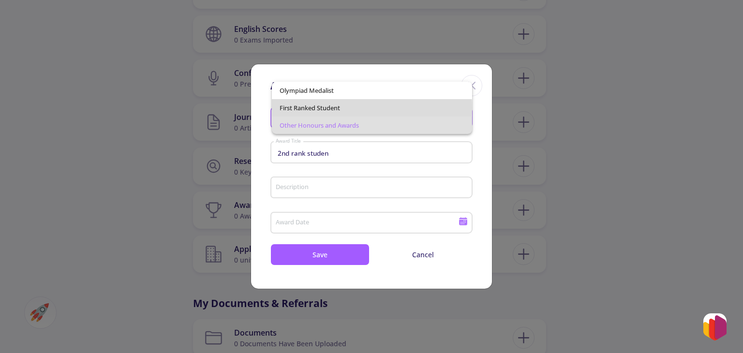
click at [337, 108] on span "First Ranked Student" at bounding box center [372, 107] width 184 height 17
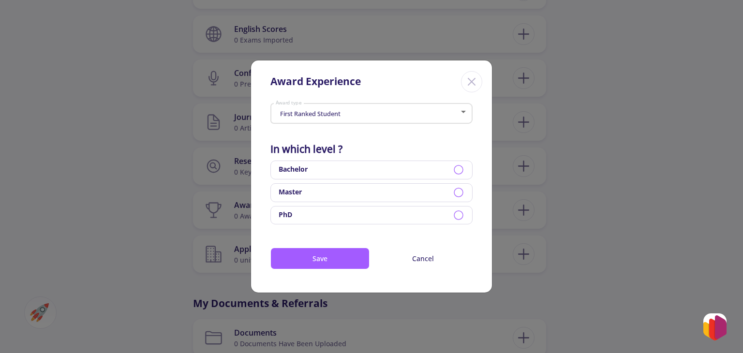
click at [338, 119] on div "First Ranked Student Award type" at bounding box center [371, 112] width 193 height 24
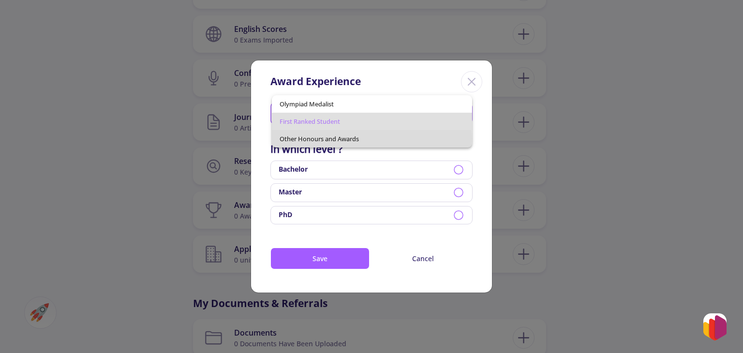
click at [327, 138] on span "Other Honours and Awards" at bounding box center [372, 138] width 184 height 17
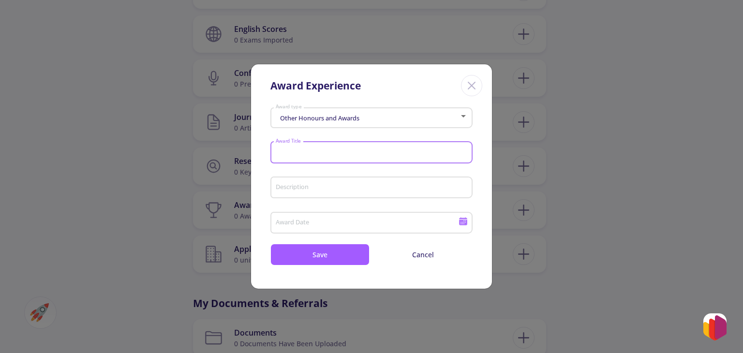
click at [305, 152] on input "Award Title" at bounding box center [373, 153] width 196 height 9
click at [330, 153] on input "2nd round stude" at bounding box center [373, 153] width 196 height 9
type input "2"
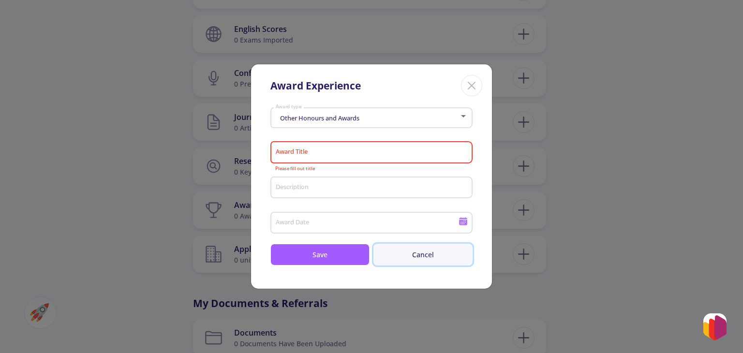
click at [422, 249] on button "Cancel" at bounding box center [423, 255] width 99 height 22
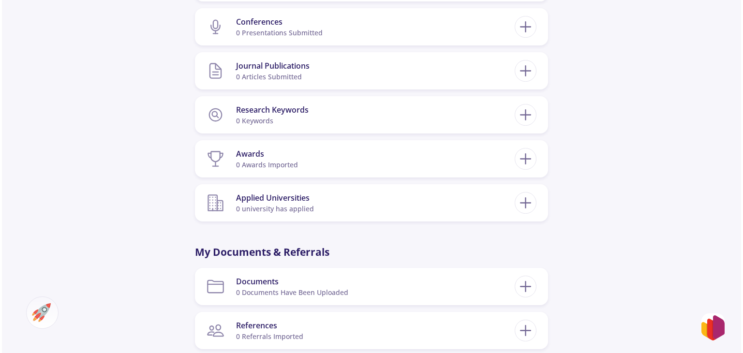
scroll to position [583, 0]
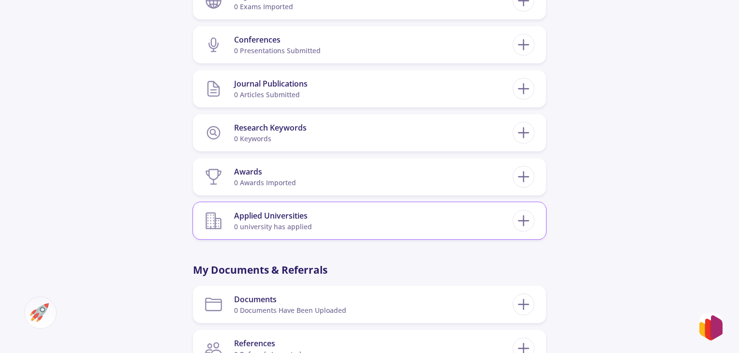
click at [508, 219] on section "Applied Universities 0 university has applied" at bounding box center [359, 221] width 308 height 30
click at [528, 222] on icon at bounding box center [524, 221] width 18 height 18
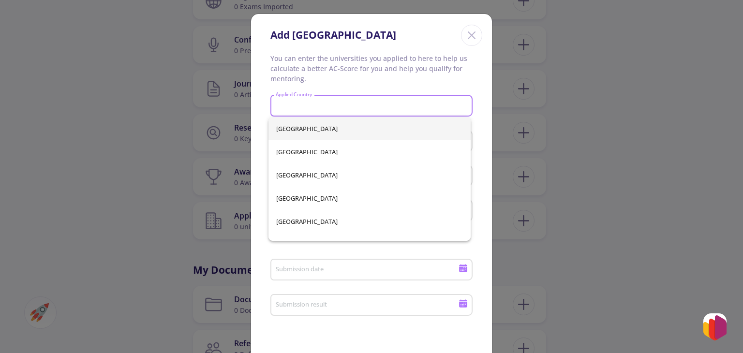
click at [333, 107] on input "Applied Country" at bounding box center [373, 106] width 196 height 9
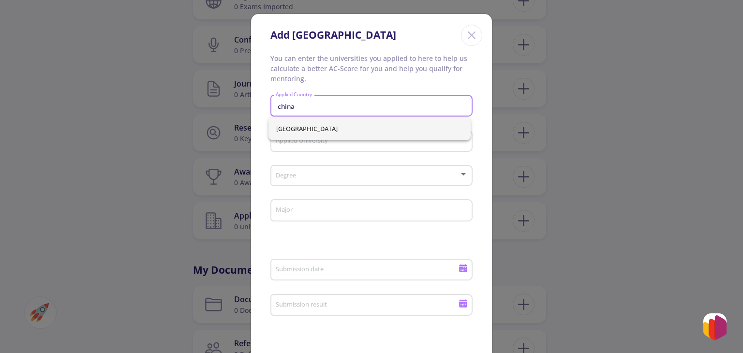
type input "china"
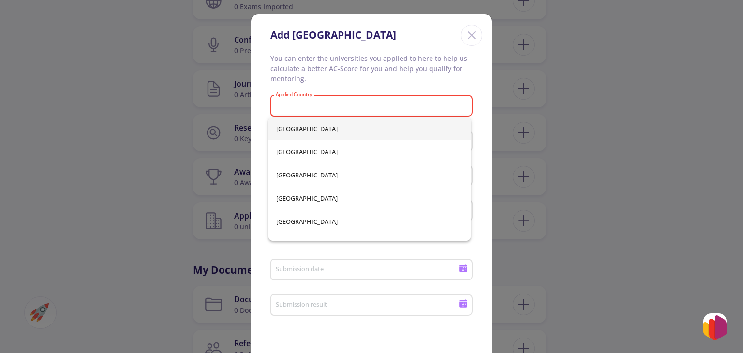
click at [307, 123] on div "[GEOGRAPHIC_DATA] [GEOGRAPHIC_DATA] [GEOGRAPHIC_DATA] [GEOGRAPHIC_DATA] [GEOGRA…" at bounding box center [370, 179] width 202 height 124
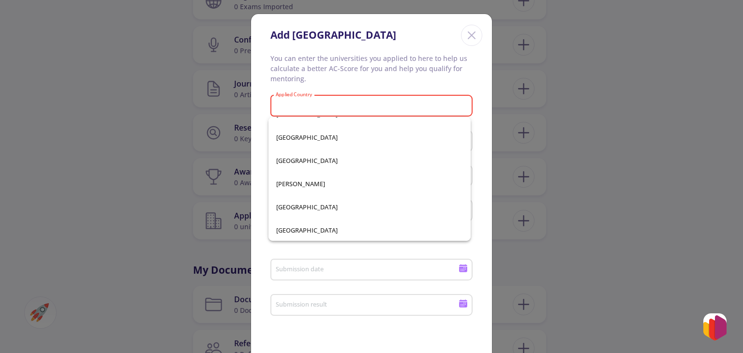
scroll to position [798, 0]
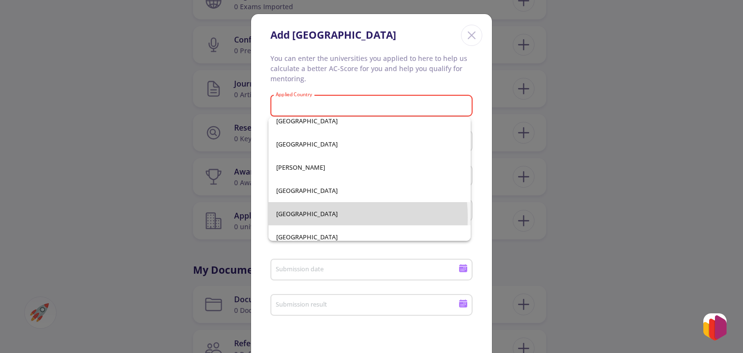
click at [311, 218] on span "[GEOGRAPHIC_DATA]" at bounding box center [369, 213] width 187 height 23
type input "[GEOGRAPHIC_DATA]"
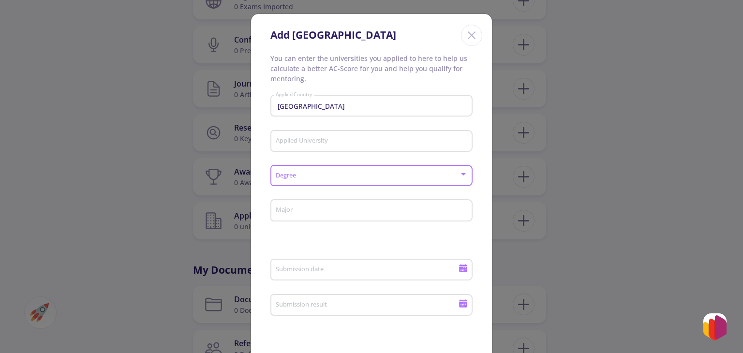
click at [402, 177] on span at bounding box center [369, 176] width 182 height 7
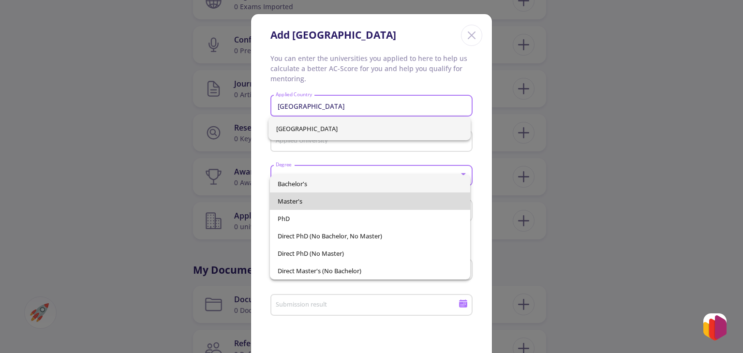
click at [351, 194] on span "Master's" at bounding box center [370, 201] width 184 height 17
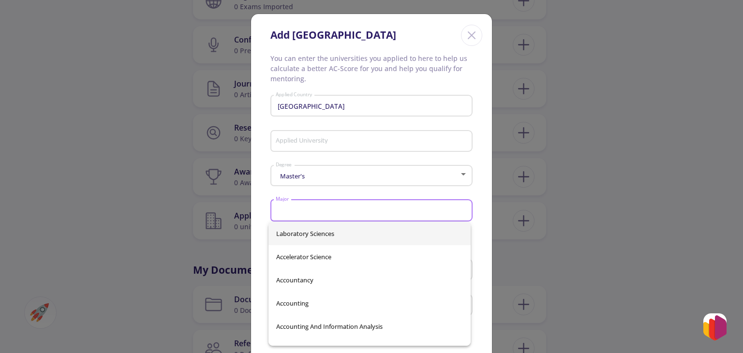
click at [323, 211] on input "Major" at bounding box center [373, 211] width 196 height 9
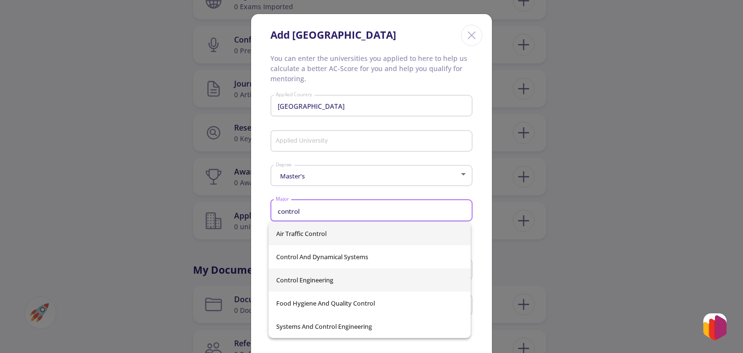
type input "control"
click at [324, 277] on div "Air Traffic Control Control And Dynamical Systems Control Engineering Food Hygi…" at bounding box center [370, 280] width 202 height 116
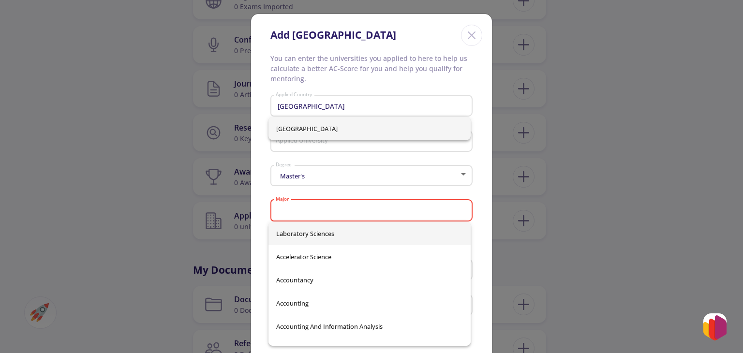
click at [297, 209] on input "Major" at bounding box center [373, 211] width 196 height 9
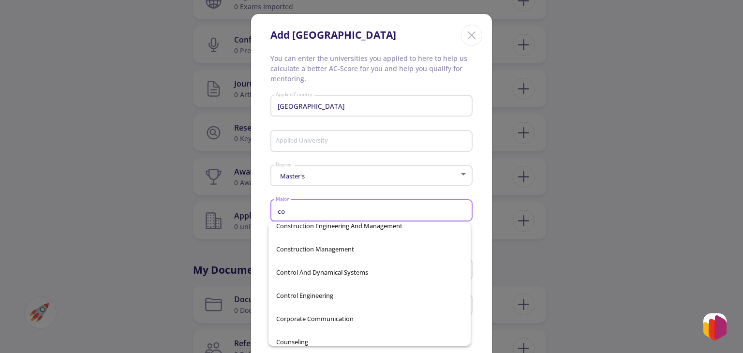
scroll to position [3630, 0]
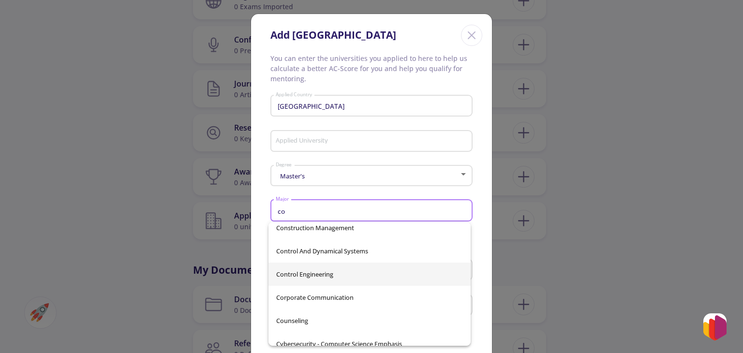
click at [334, 273] on span "Control Engineering" at bounding box center [369, 274] width 187 height 23
type input "Control Engineering"
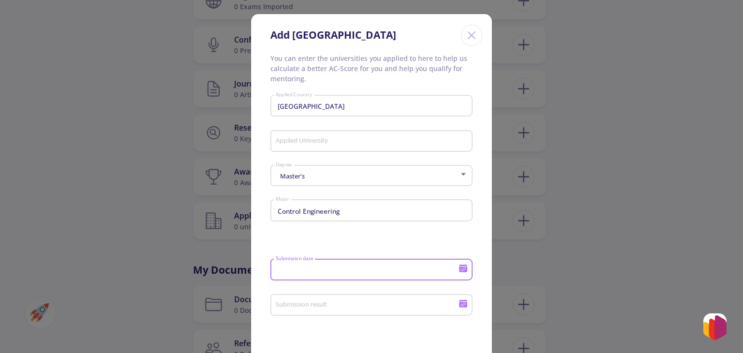
click at [334, 273] on input "Submission date" at bounding box center [368, 270] width 186 height 9
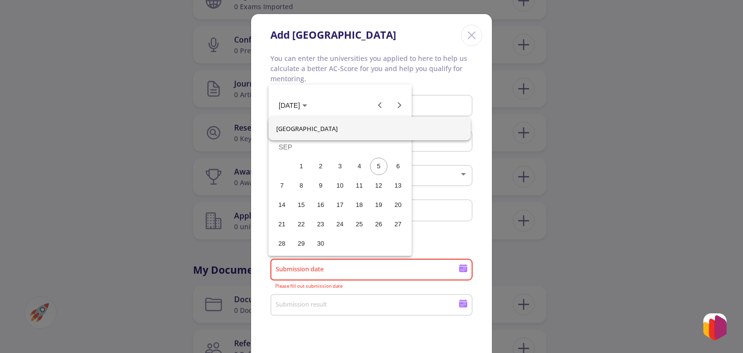
click at [379, 275] on div at bounding box center [371, 176] width 743 height 353
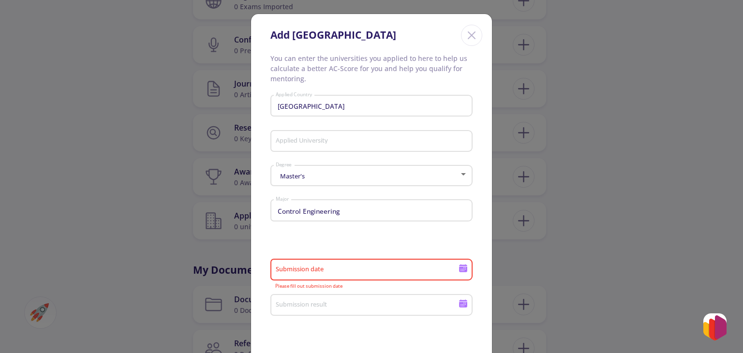
click at [463, 275] on div "Submission date" at bounding box center [372, 268] width 202 height 25
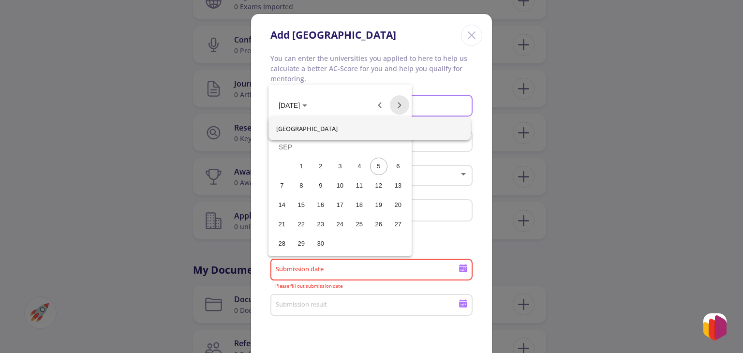
click at [395, 108] on button "Next month" at bounding box center [399, 104] width 19 height 19
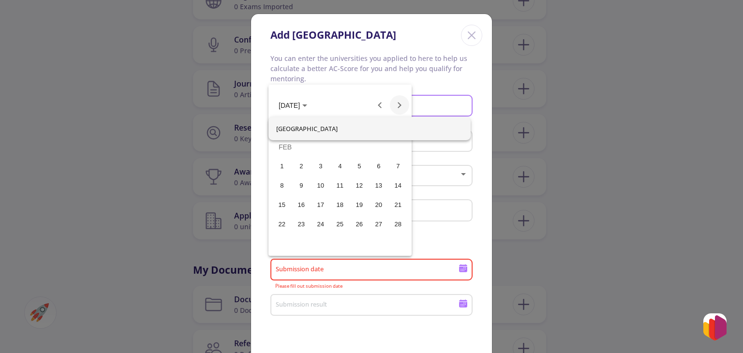
click at [395, 108] on button "Next month" at bounding box center [399, 104] width 19 height 19
click at [336, 147] on div "1" at bounding box center [340, 146] width 17 height 17
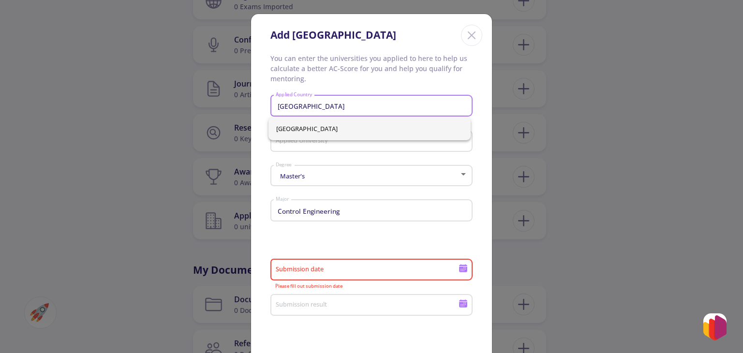
type input "[DATE]"
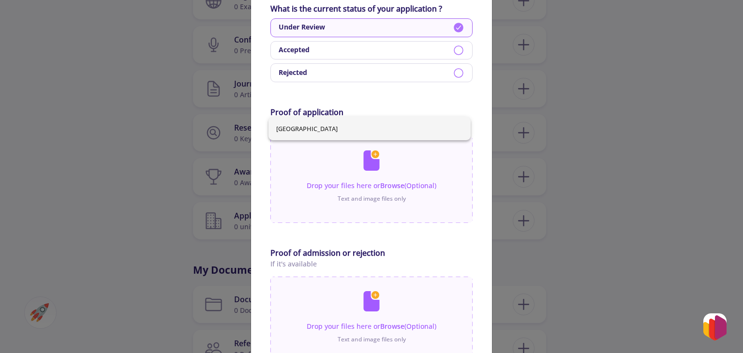
scroll to position [537, 0]
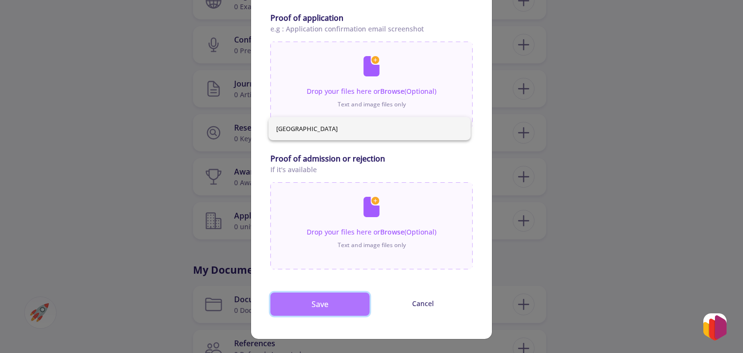
click at [312, 301] on button "Save" at bounding box center [320, 304] width 99 height 23
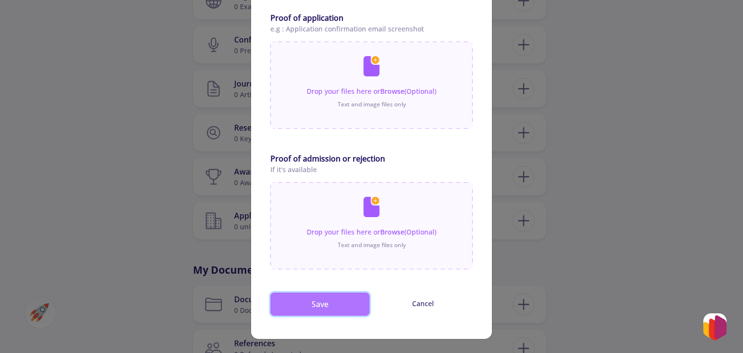
click at [312, 301] on button "Save" at bounding box center [320, 304] width 99 height 23
click at [318, 308] on button "Save" at bounding box center [320, 304] width 99 height 23
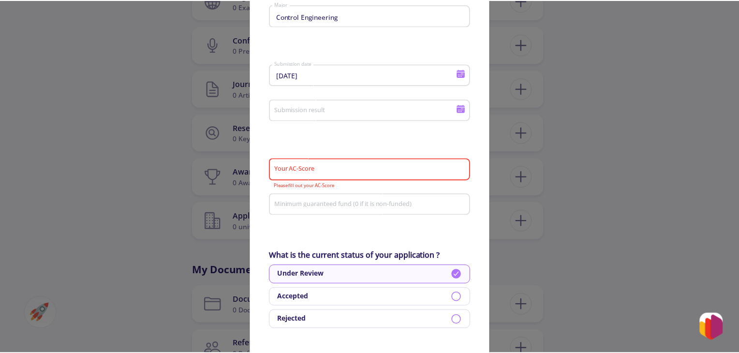
scroll to position [175, 0]
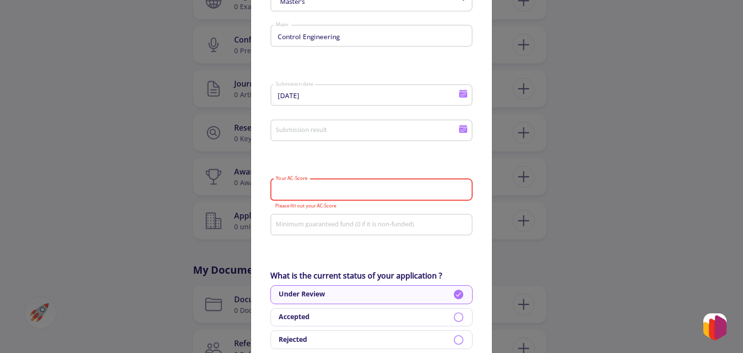
click at [362, 190] on input "Your AC-Score" at bounding box center [373, 190] width 196 height 9
click at [538, 181] on div "Add [GEOGRAPHIC_DATA] You can enter the universities you applied to here to hel…" at bounding box center [371, 176] width 743 height 353
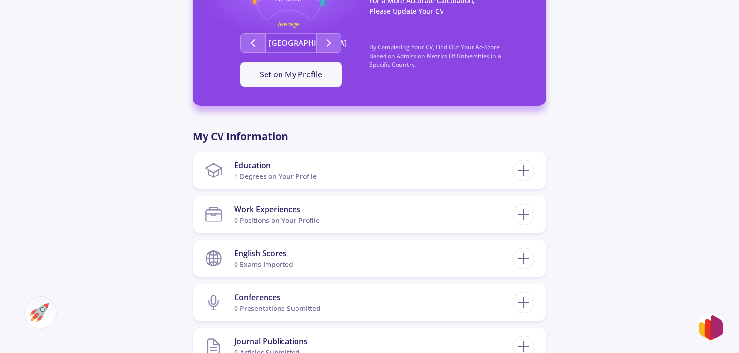
scroll to position [329, 0]
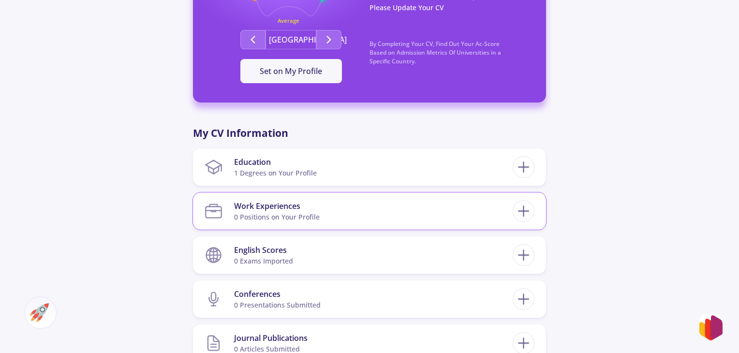
click at [488, 217] on section "Work Experiences 0 Positions on Your Profile" at bounding box center [359, 211] width 308 height 30
click at [527, 207] on icon at bounding box center [524, 211] width 18 height 18
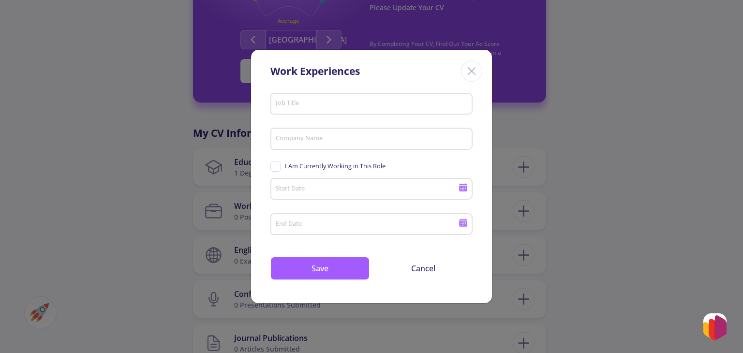
click at [482, 63] on div "Work Experiences" at bounding box center [371, 69] width 241 height 39
click at [468, 69] on icon "Close" at bounding box center [471, 70] width 15 height 15
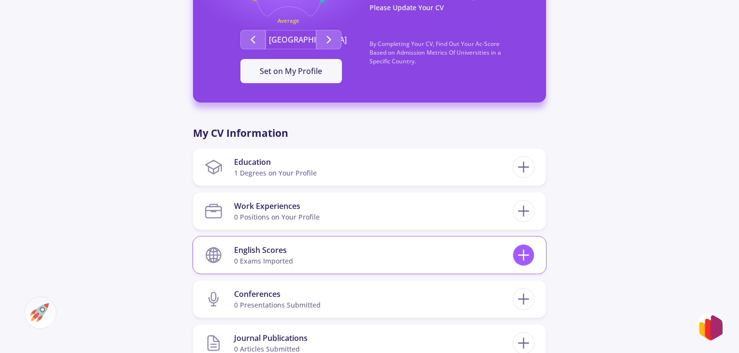
click at [516, 253] on icon at bounding box center [524, 255] width 18 height 18
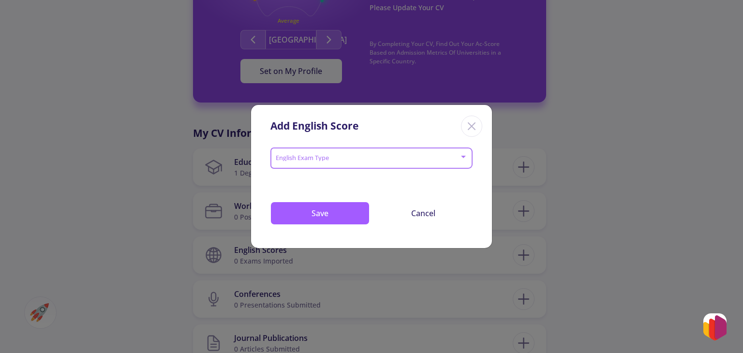
click at [403, 161] on span at bounding box center [369, 158] width 182 height 7
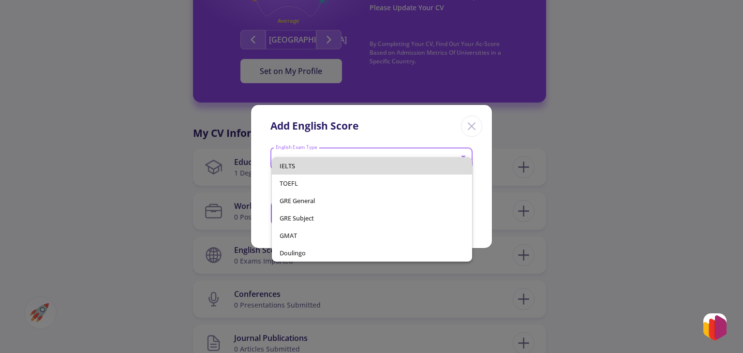
click at [383, 163] on span "IELTS" at bounding box center [372, 165] width 184 height 17
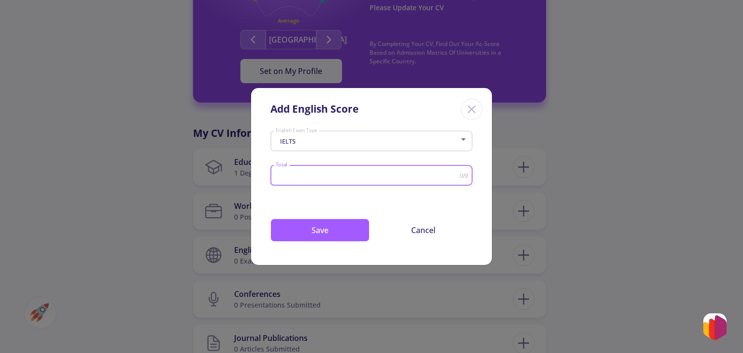
click at [356, 175] on input "Total" at bounding box center [367, 175] width 185 height 7
type input "6.5"
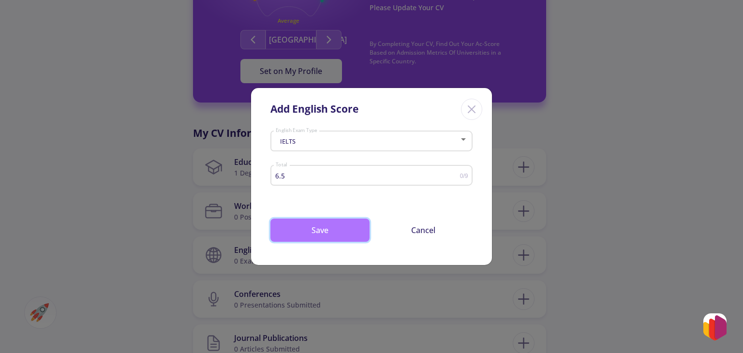
click at [339, 233] on button "Save" at bounding box center [320, 230] width 99 height 23
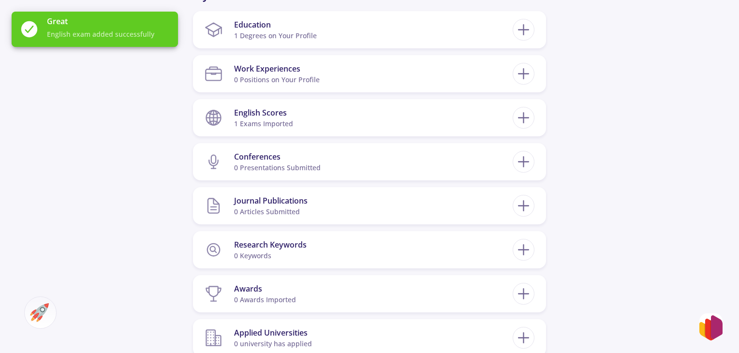
scroll to position [463, 0]
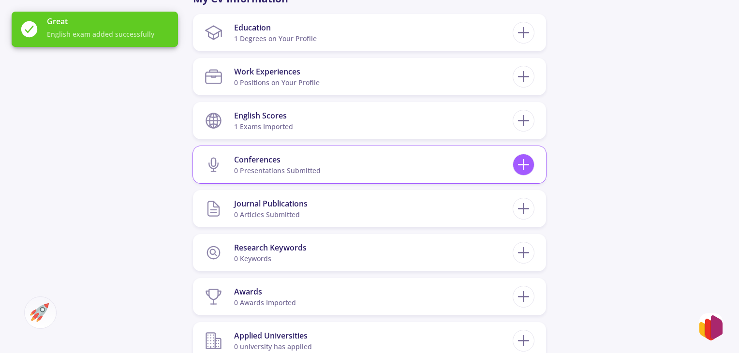
click at [530, 168] on icon at bounding box center [524, 165] width 18 height 18
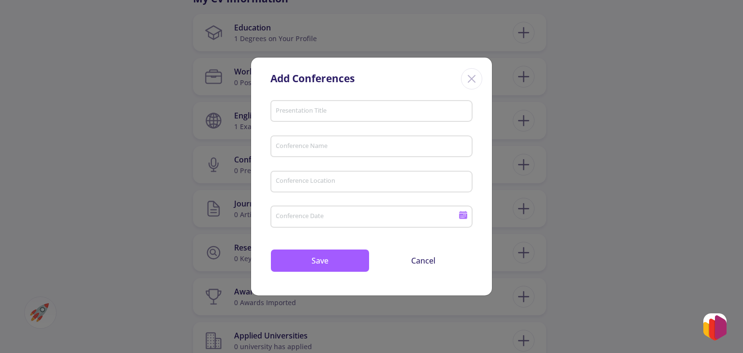
click at [471, 72] on icon "Close" at bounding box center [471, 78] width 15 height 15
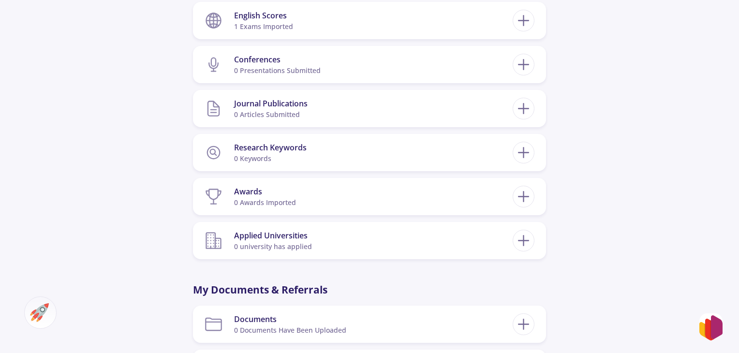
scroll to position [595, 0]
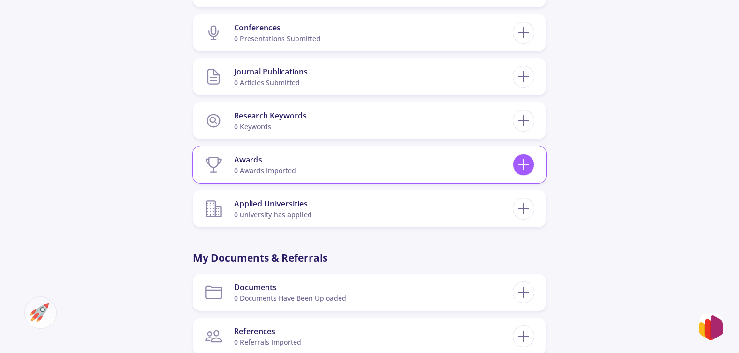
click at [528, 174] on div at bounding box center [524, 165] width 22 height 22
click at [521, 161] on icon at bounding box center [524, 165] width 18 height 18
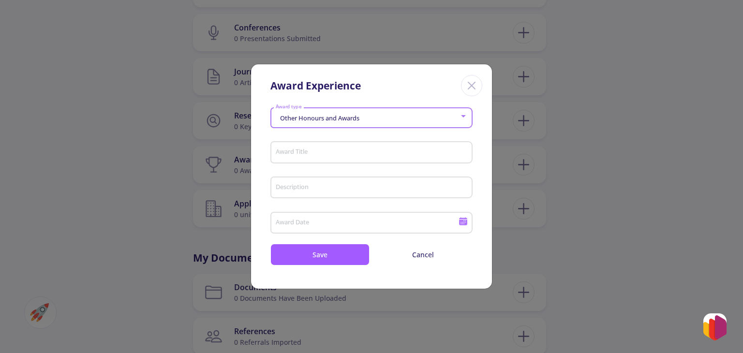
click at [377, 121] on div "Other Honours and Awards" at bounding box center [367, 118] width 184 height 7
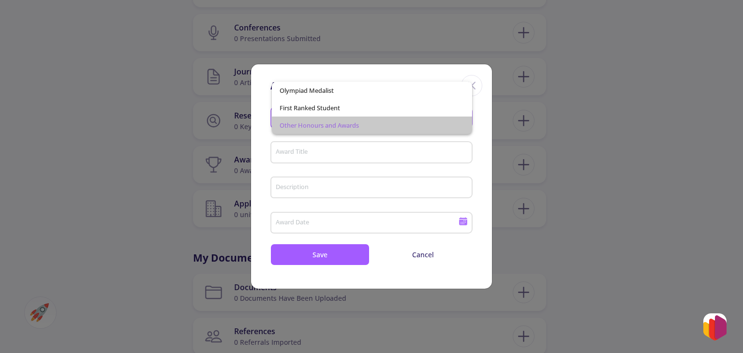
click at [377, 121] on span "Other Honours and Awards" at bounding box center [372, 125] width 184 height 17
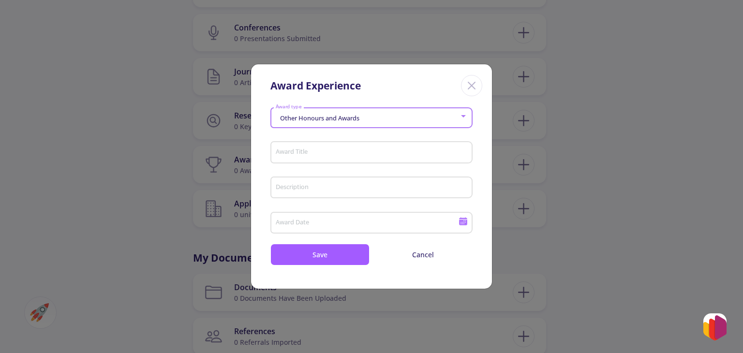
click at [377, 121] on div "Other Honours and Awards" at bounding box center [367, 118] width 184 height 7
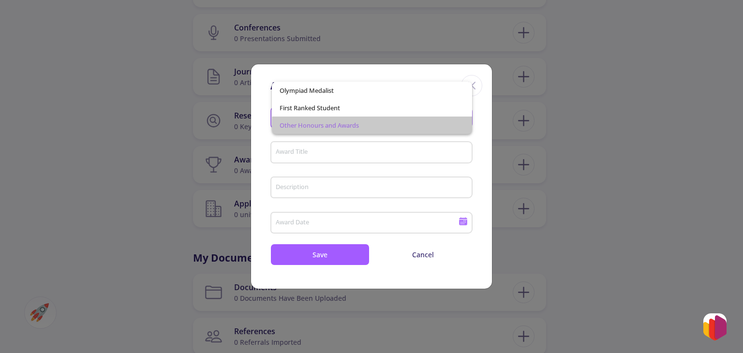
click at [383, 125] on span "Other Honours and Awards" at bounding box center [372, 125] width 184 height 17
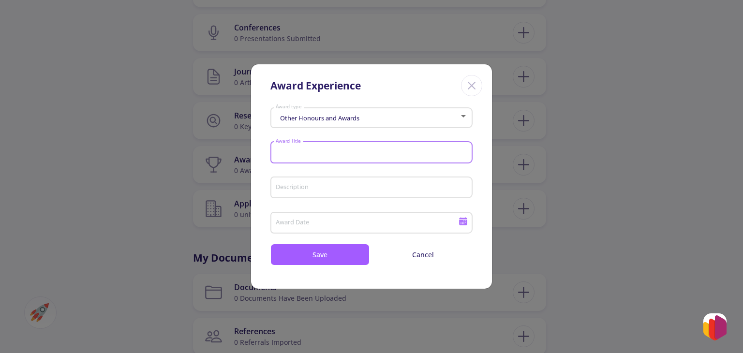
click at [380, 155] on input "Award Title" at bounding box center [373, 153] width 196 height 9
type input "2 rank student"
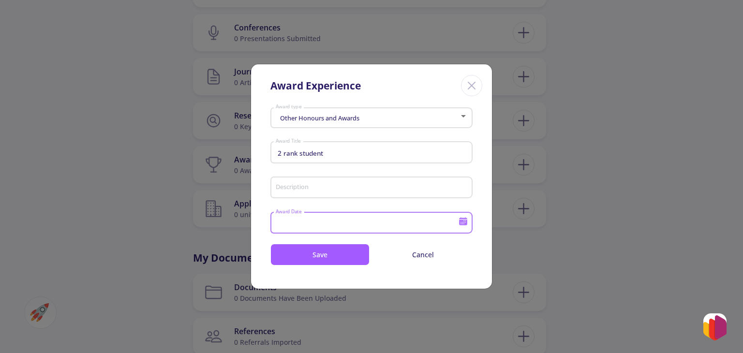
click at [317, 224] on input "Award Date" at bounding box center [368, 223] width 186 height 9
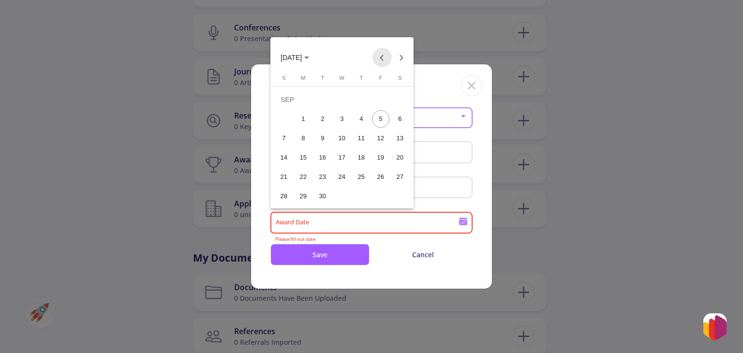
click at [382, 60] on button "Previous month" at bounding box center [382, 57] width 19 height 19
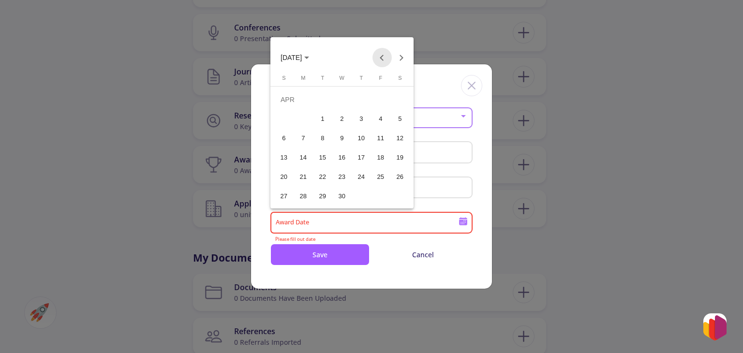
click at [382, 60] on button "Previous month" at bounding box center [382, 57] width 19 height 19
click at [385, 58] on button "Previous month" at bounding box center [382, 57] width 19 height 19
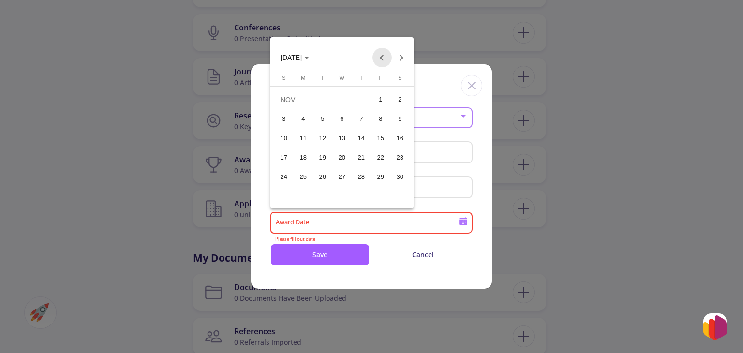
click at [385, 58] on button "Previous month" at bounding box center [382, 57] width 19 height 19
click at [302, 119] on div "2" at bounding box center [303, 118] width 17 height 17
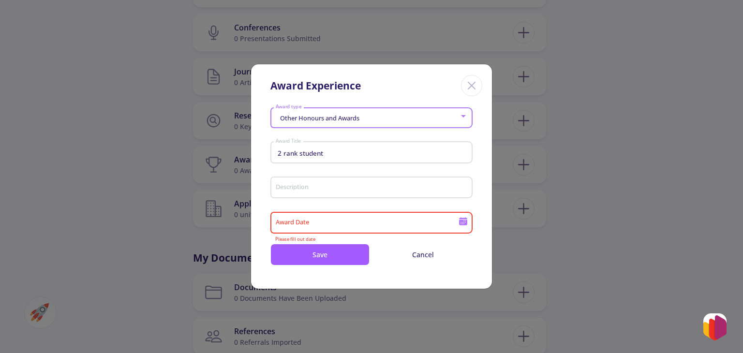
type input "[DATE]"
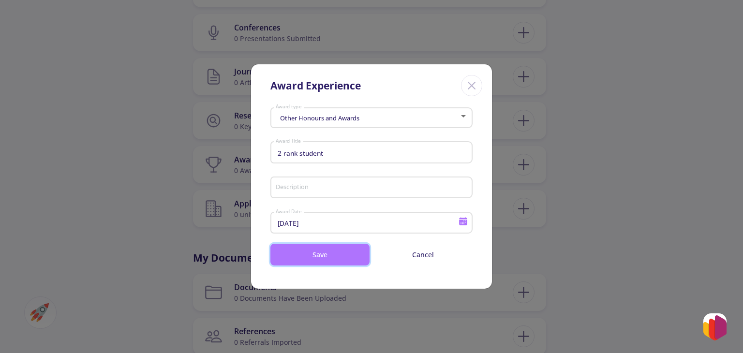
click at [297, 252] on button "Save" at bounding box center [320, 255] width 99 height 22
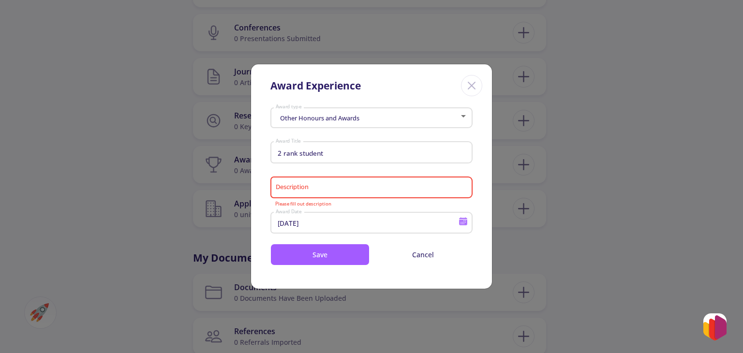
click at [475, 90] on icon "Close" at bounding box center [471, 85] width 15 height 15
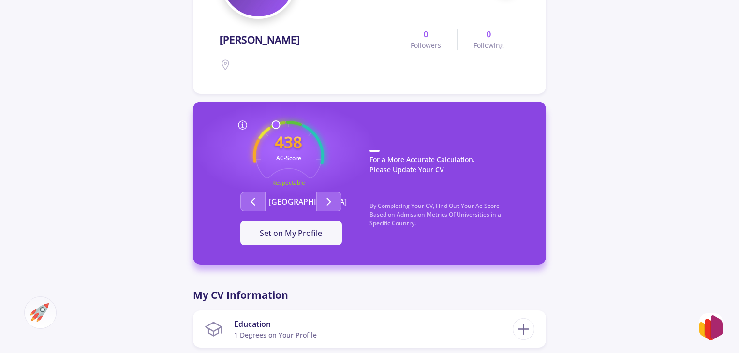
scroll to position [174, 0]
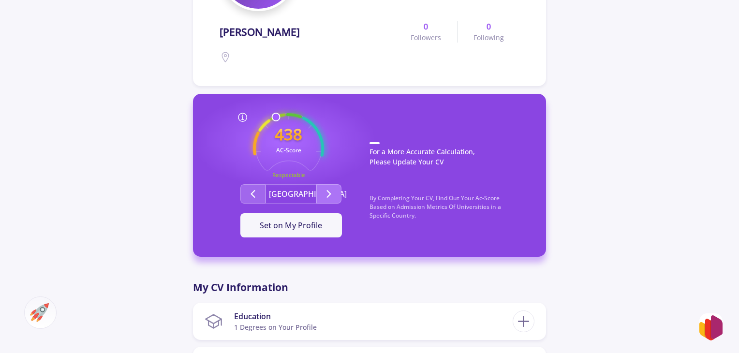
click at [335, 190] on button "Second group" at bounding box center [329, 193] width 25 height 19
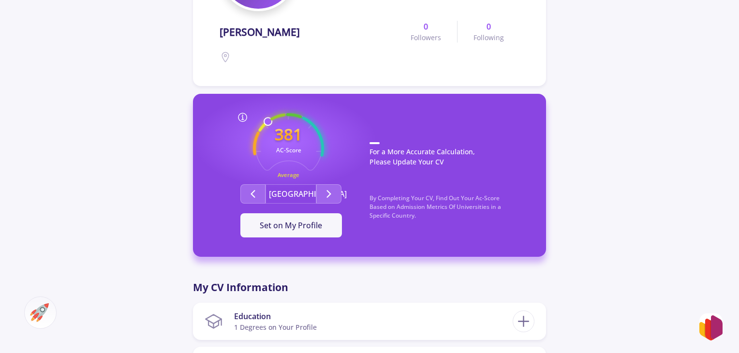
click at [298, 190] on button "[GEOGRAPHIC_DATA]" at bounding box center [291, 193] width 51 height 19
click at [333, 188] on icon "Second group" at bounding box center [329, 194] width 12 height 12
click at [329, 192] on polyline "Second group" at bounding box center [329, 194] width 3 height 7
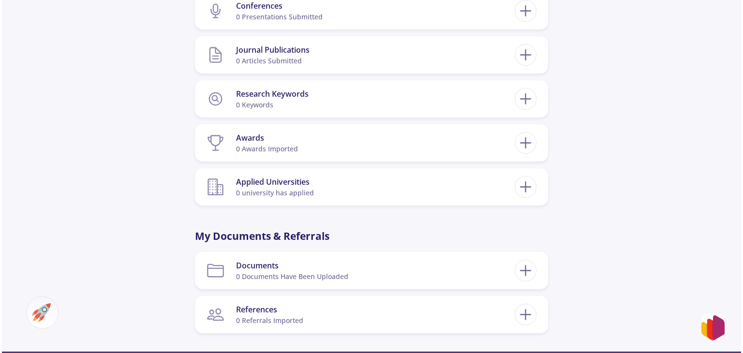
scroll to position [616, 0]
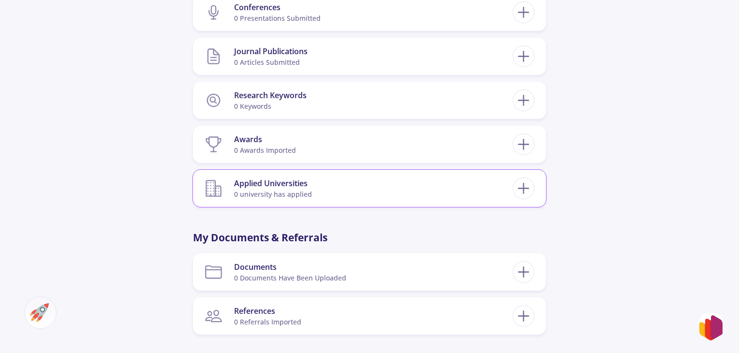
click at [453, 192] on section "Applied Universities 0 university has applied" at bounding box center [359, 189] width 308 height 30
click at [526, 189] on line at bounding box center [524, 189] width 10 height 0
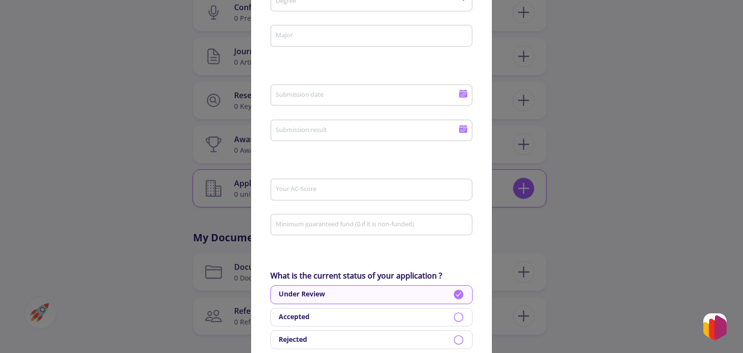
scroll to position [0, 0]
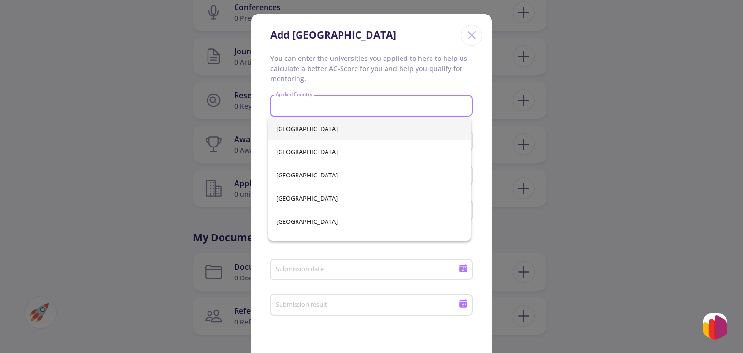
click at [408, 107] on input "Applied Country" at bounding box center [373, 106] width 196 height 9
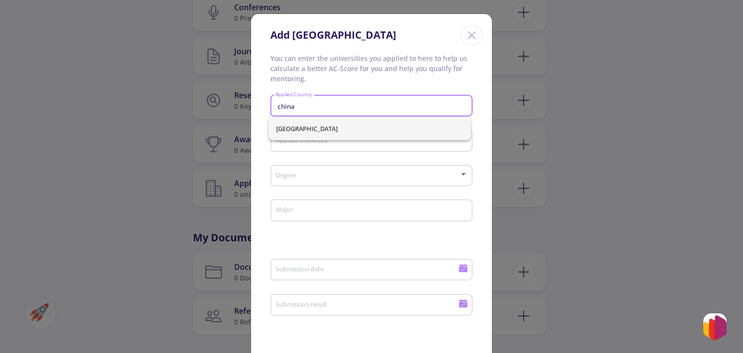
type input "china"
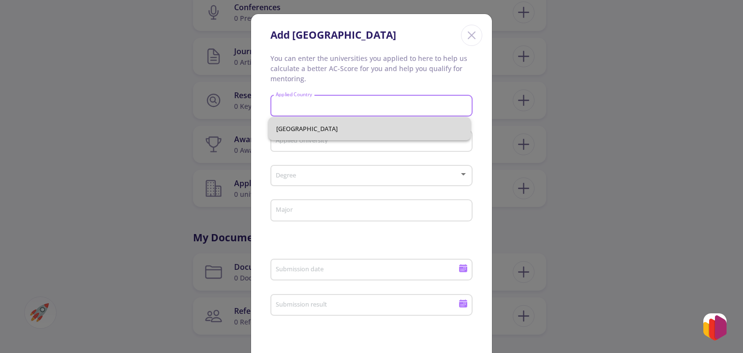
click at [352, 128] on div "[GEOGRAPHIC_DATA]" at bounding box center [370, 128] width 202 height 23
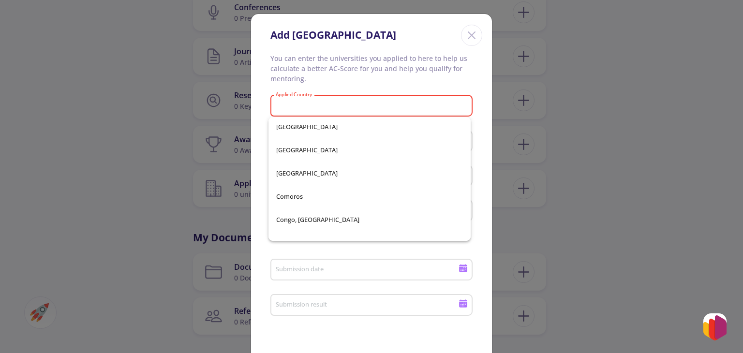
scroll to position [877, 0]
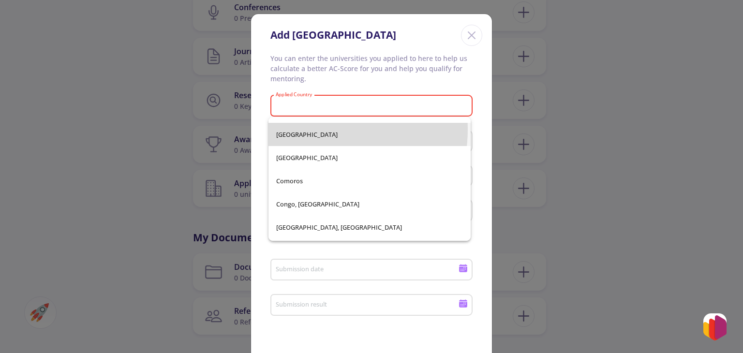
click at [307, 129] on span "[GEOGRAPHIC_DATA]" at bounding box center [369, 134] width 187 height 23
type input "[GEOGRAPHIC_DATA]"
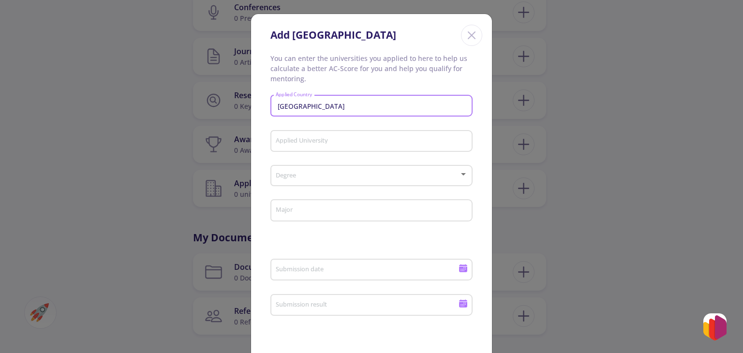
click at [303, 138] on input "Applied University" at bounding box center [373, 141] width 196 height 9
